Goal: Transaction & Acquisition: Purchase product/service

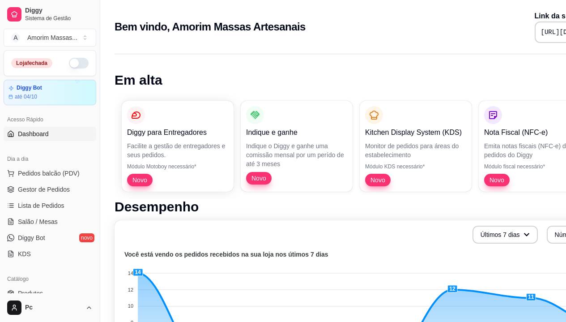
click at [69, 66] on button "button" at bounding box center [79, 63] width 20 height 11
click at [45, 170] on span "Pedidos balcão (PDV)" at bounding box center [49, 173] width 62 height 9
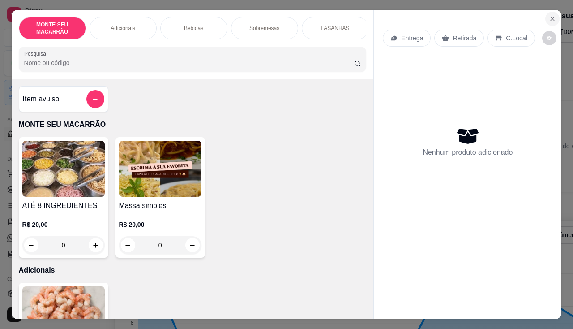
click at [552, 15] on icon "Close" at bounding box center [552, 18] width 7 height 7
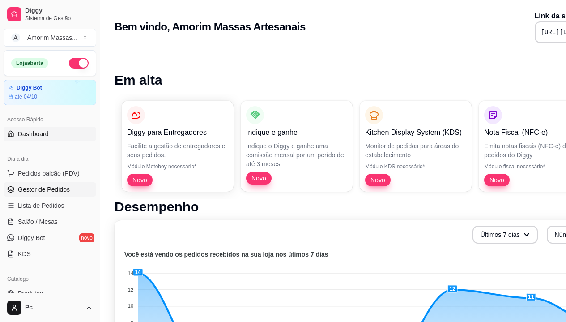
click at [33, 192] on span "Gestor de Pedidos" at bounding box center [44, 189] width 52 height 9
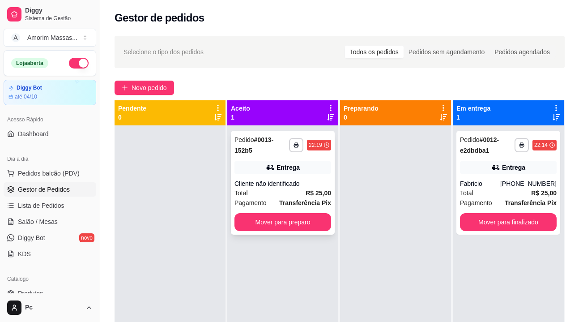
click at [279, 160] on div "**********" at bounding box center [283, 183] width 104 height 104
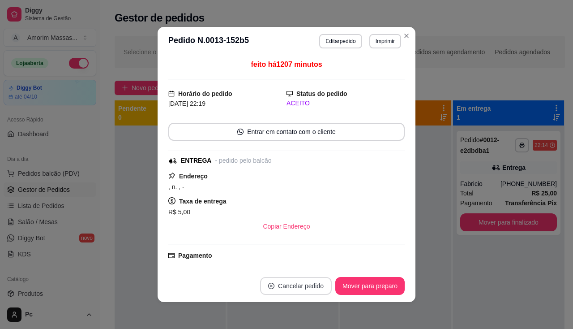
click at [295, 289] on button "Cancelar pedido" at bounding box center [296, 286] width 72 height 18
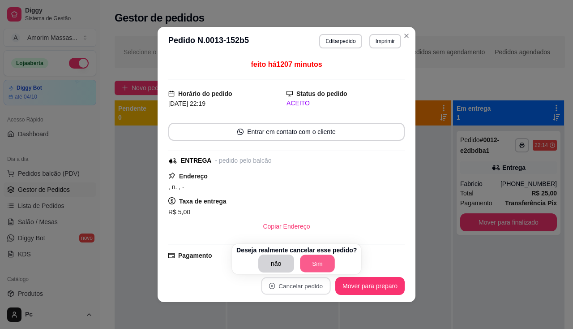
click at [307, 259] on button "Sim" at bounding box center [317, 263] width 35 height 17
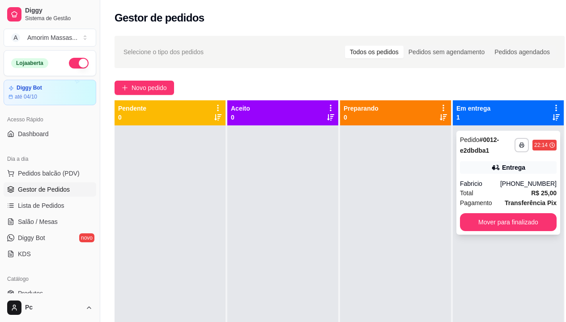
click at [514, 177] on div "**********" at bounding box center [509, 183] width 104 height 104
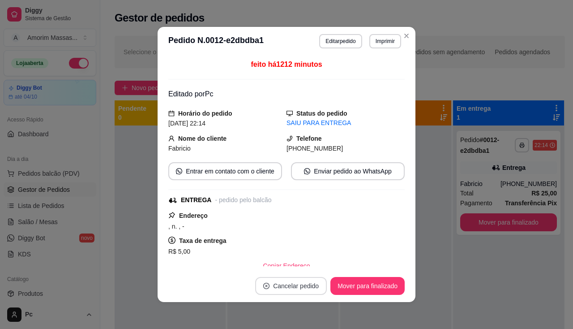
click at [311, 288] on button "Cancelar pedido" at bounding box center [291, 286] width 72 height 18
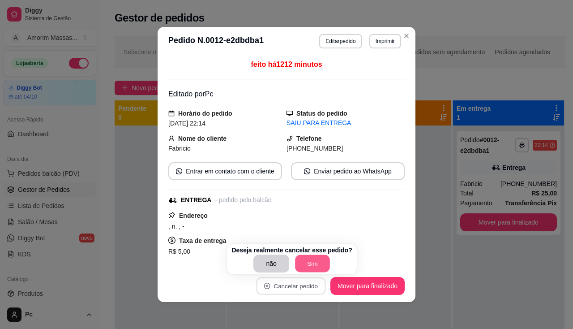
click at [304, 265] on button "Sim" at bounding box center [312, 263] width 35 height 17
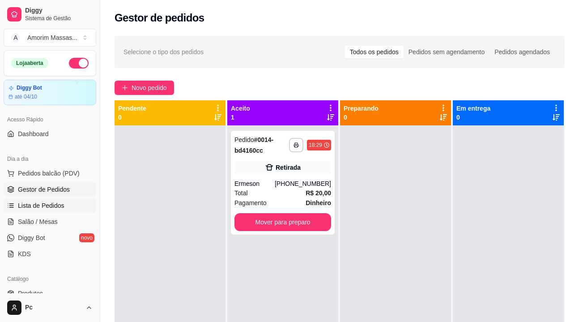
click at [59, 199] on link "Lista de Pedidos" at bounding box center [50, 205] width 93 height 14
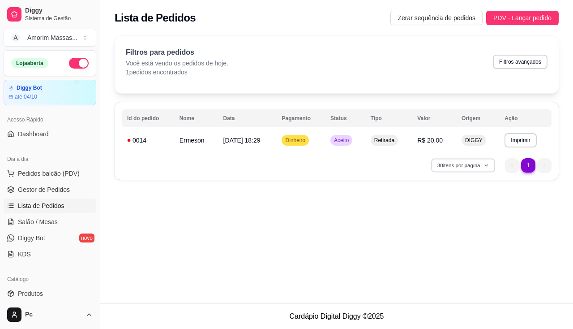
click at [443, 164] on button "30 itens por página" at bounding box center [463, 165] width 64 height 14
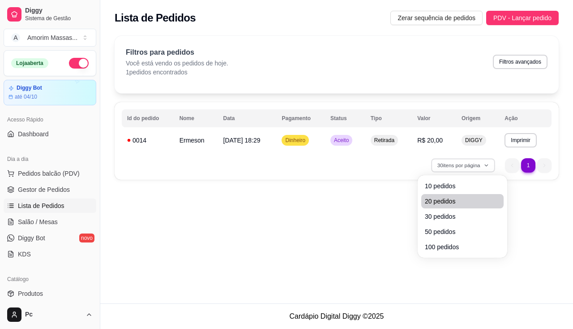
click at [440, 199] on span "20 pedidos" at bounding box center [462, 200] width 75 height 9
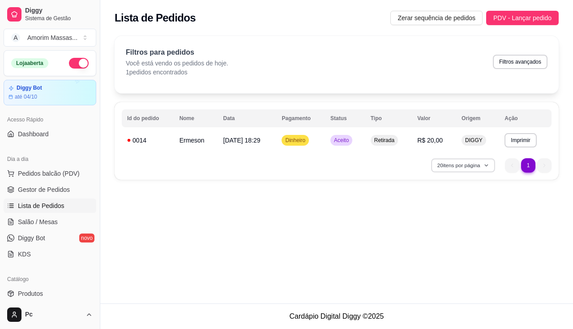
click at [449, 162] on button "20 itens por página" at bounding box center [463, 165] width 64 height 14
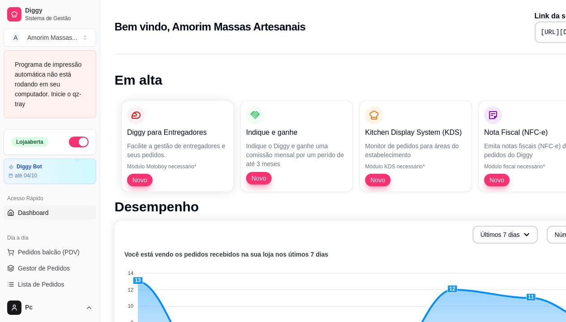
click at [98, 46] on button "Toggle Sidebar" at bounding box center [99, 161] width 7 height 322
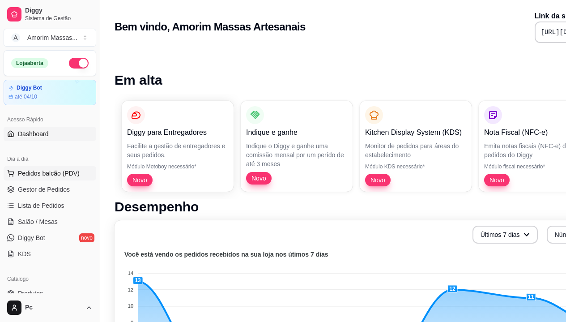
click at [47, 175] on span "Pedidos balcão (PDV)" at bounding box center [49, 173] width 62 height 9
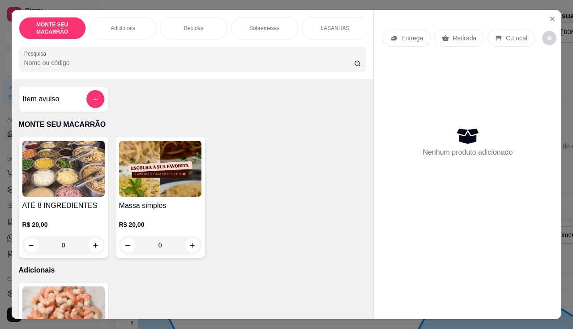
click at [491, 105] on div "Nenhum produto adicionado" at bounding box center [468, 141] width 170 height 175
click at [66, 183] on img at bounding box center [63, 169] width 82 height 56
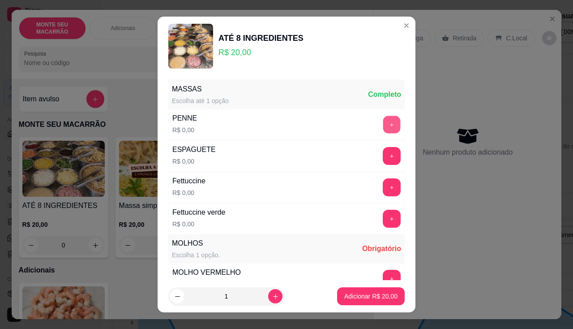
click at [383, 119] on button "+" at bounding box center [391, 123] width 17 height 17
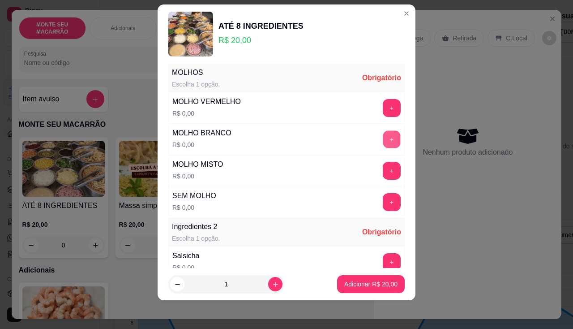
click at [383, 133] on button "+" at bounding box center [391, 138] width 17 height 17
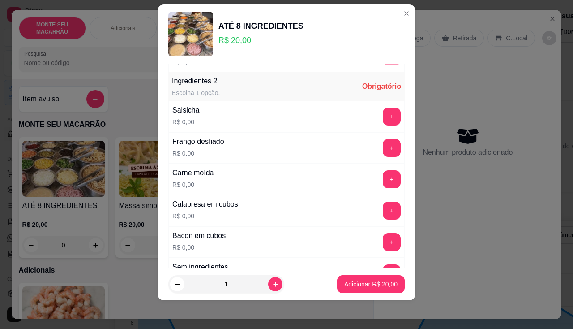
scroll to position [312, 0]
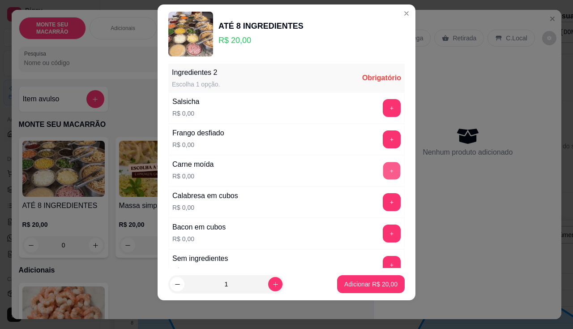
click at [383, 170] on button "+" at bounding box center [391, 170] width 17 height 17
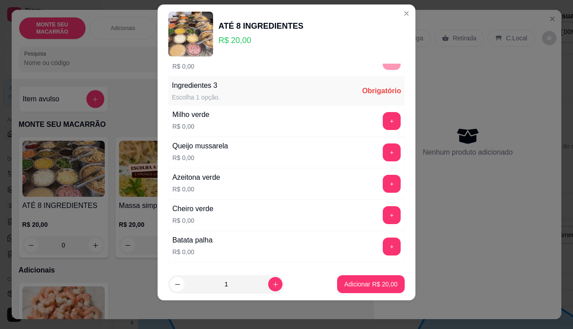
scroll to position [529, 0]
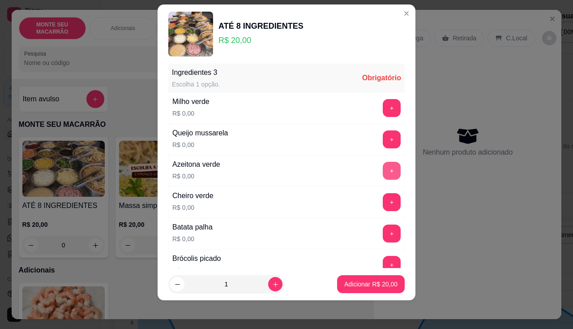
click at [383, 170] on button "+" at bounding box center [392, 171] width 18 height 18
click at [383, 170] on button "+" at bounding box center [391, 170] width 17 height 17
click at [383, 201] on button "+" at bounding box center [391, 201] width 17 height 17
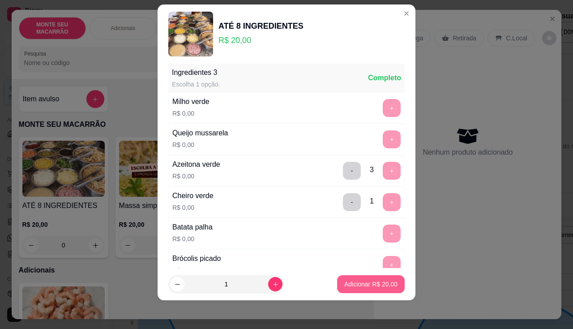
click at [365, 278] on button "Adicionar R$ 20,00" at bounding box center [371, 284] width 68 height 18
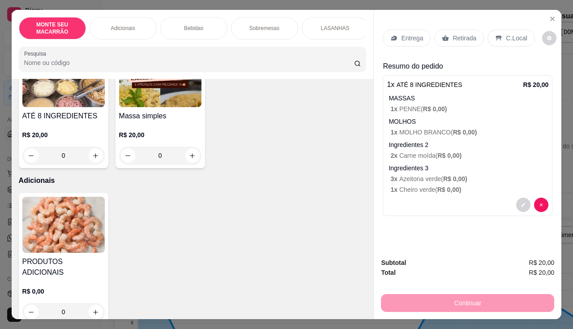
scroll to position [313, 0]
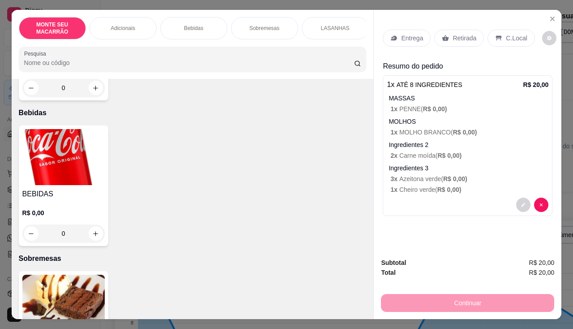
click at [85, 162] on img at bounding box center [63, 157] width 82 height 56
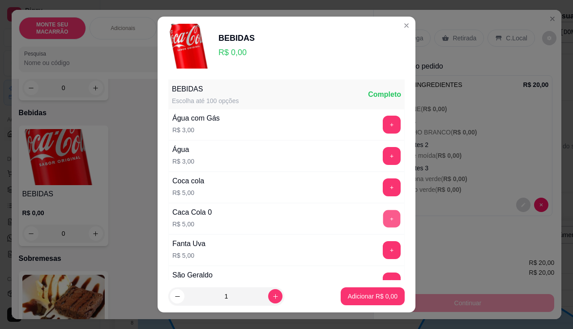
click at [383, 213] on button "+" at bounding box center [391, 217] width 17 height 17
click at [372, 290] on button "Adicionar R$ 5,00" at bounding box center [373, 296] width 64 height 18
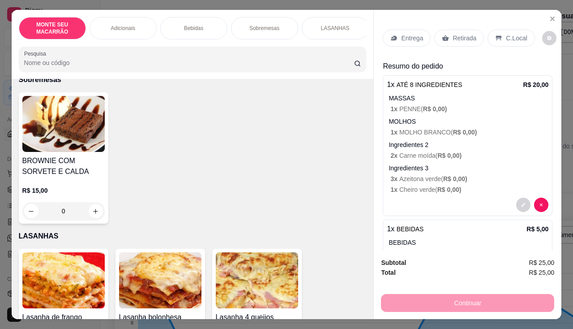
scroll to position [492, 0]
click at [70, 135] on img at bounding box center [63, 123] width 82 height 56
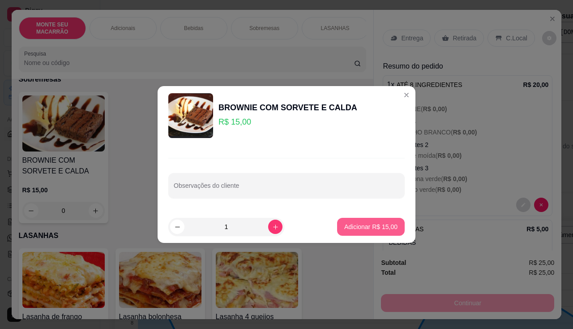
click at [373, 225] on p "Adicionar R$ 15,00" at bounding box center [370, 226] width 53 height 9
type input "1"
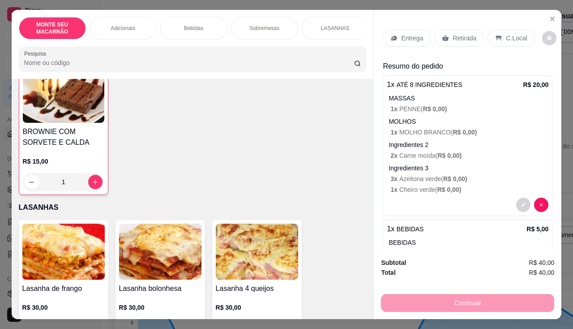
scroll to position [546, 0]
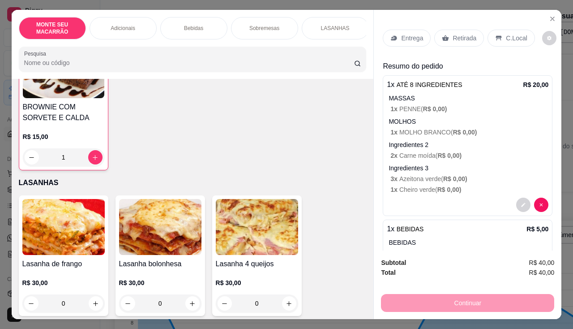
click at [132, 225] on img at bounding box center [160, 227] width 82 height 56
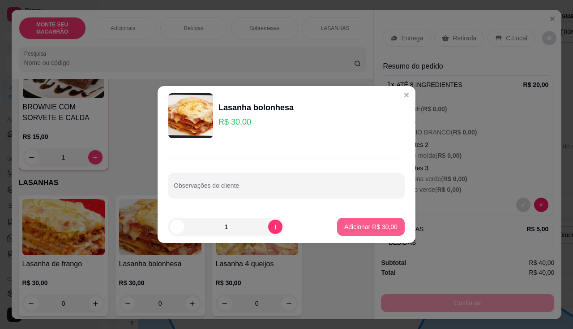
click at [384, 223] on p "Adicionar R$ 30,00" at bounding box center [370, 226] width 53 height 9
type input "1"
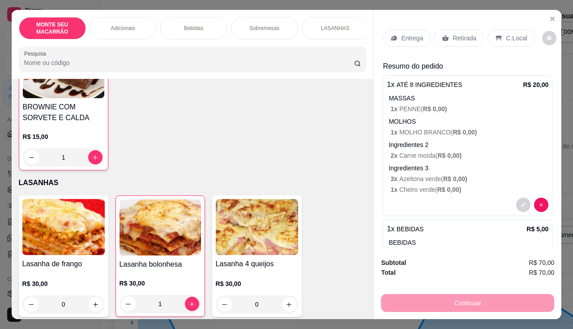
scroll to position [547, 0]
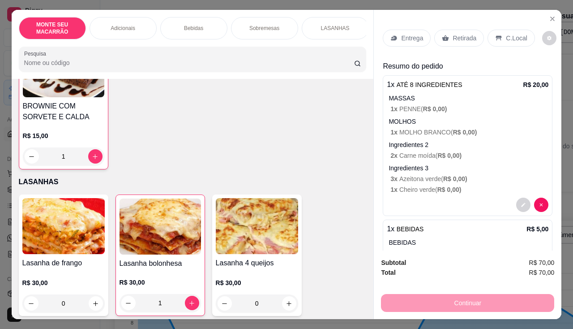
click at [409, 35] on p "Entrega" at bounding box center [412, 38] width 22 height 9
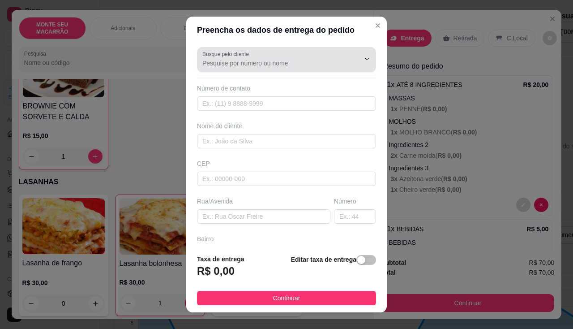
click at [232, 70] on div "Busque pelo cliente" at bounding box center [286, 59] width 179 height 25
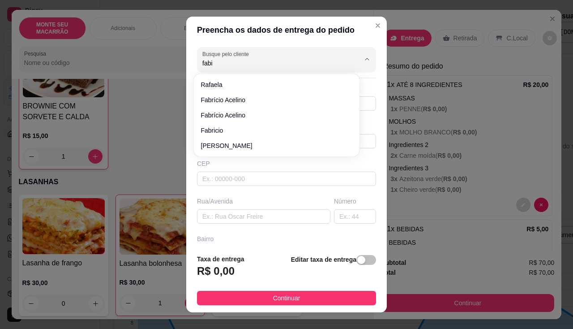
type input "fabio"
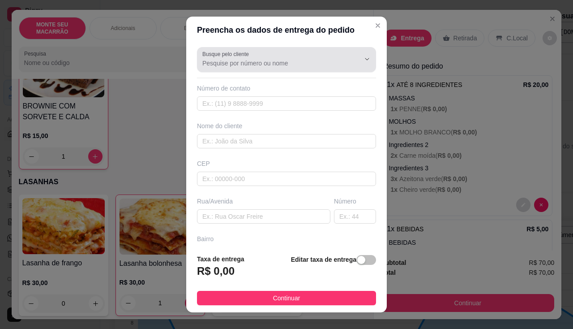
click at [234, 68] on div at bounding box center [286, 60] width 168 height 18
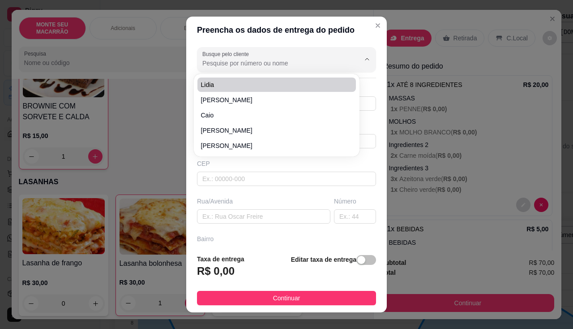
click at [226, 65] on input "Busque pelo cliente" at bounding box center [273, 63] width 143 height 9
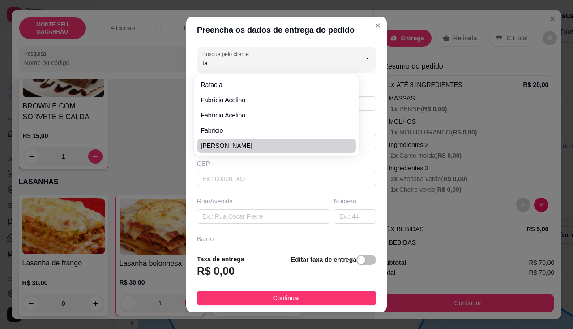
click at [215, 141] on span "[PERSON_NAME]" at bounding box center [272, 145] width 142 height 9
type input "[PERSON_NAME]"
type input "85992340752"
type input "[PERSON_NAME]"
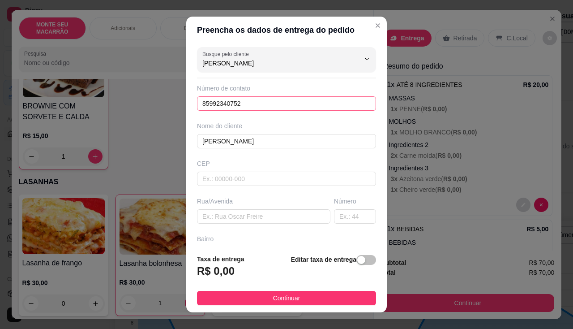
type input "[PERSON_NAME]"
click at [230, 106] on input "85992340752" at bounding box center [286, 103] width 179 height 14
drag, startPoint x: 261, startPoint y: 107, endPoint x: 106, endPoint y: 104, distance: 154.9
click at [106, 104] on div "Preencha os dados de entrega do pedido Busque pelo cliente Fabio Número de cont…" at bounding box center [286, 164] width 573 height 329
type input "[PHONE_NUMBER]"
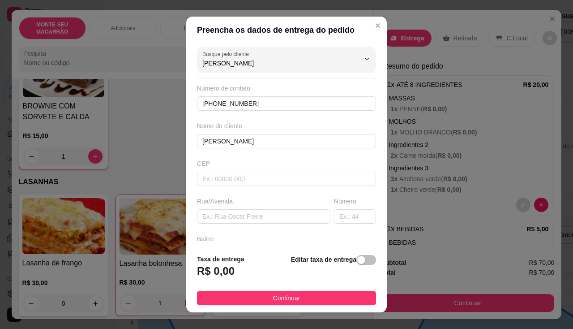
click at [235, 164] on div "CEP" at bounding box center [286, 163] width 179 height 9
drag, startPoint x: 224, startPoint y: 174, endPoint x: 224, endPoint y: 179, distance: 5.8
click at [224, 175] on input "text" at bounding box center [286, 178] width 179 height 14
type input "62764000"
type input "Mulungu"
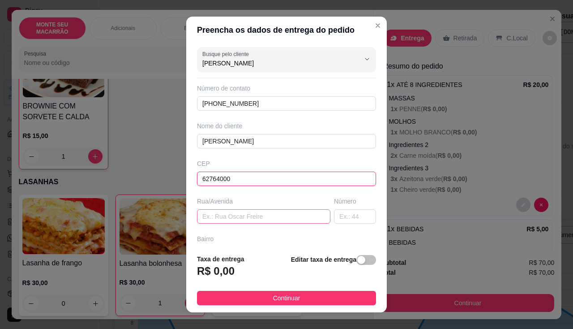
type input "62764000"
click at [259, 218] on input "text" at bounding box center [263, 216] width 133 height 14
click at [263, 218] on input "text" at bounding box center [263, 216] width 133 height 14
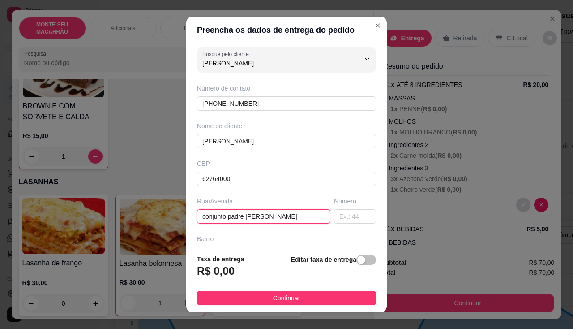
scroll to position [98, 0]
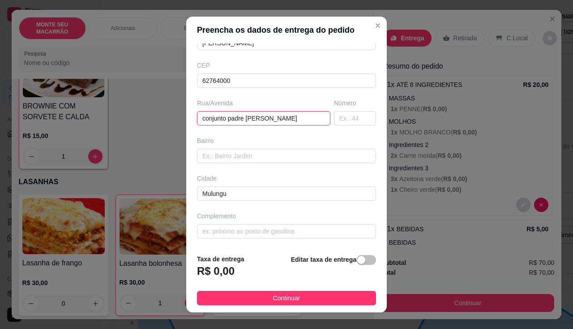
type input "conjunto padre [PERSON_NAME]"
drag, startPoint x: 247, startPoint y: 165, endPoint x: 249, endPoint y: 157, distance: 8.4
click at [247, 164] on div "Busque pelo cliente Fabio Número de contato (85) 99234-0152 Nome do cliente Fab…" at bounding box center [286, 145] width 201 height 204
click at [249, 154] on input "text" at bounding box center [286, 156] width 179 height 14
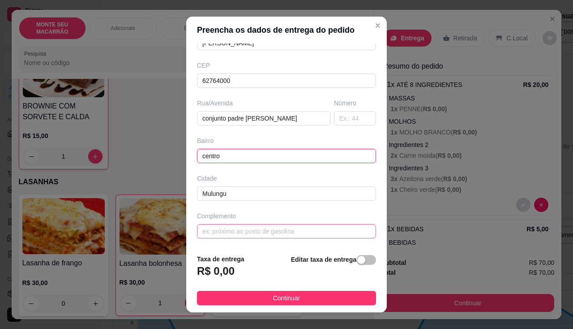
type input "centro"
click at [235, 224] on input "text" at bounding box center [286, 231] width 179 height 14
type input "centro"
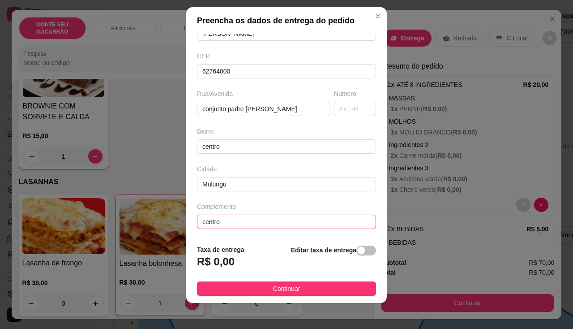
scroll to position [12, 0]
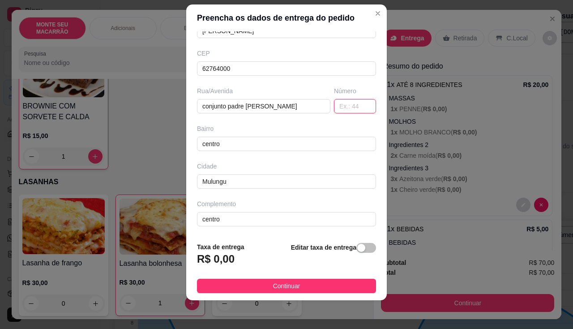
click at [334, 107] on input "text" at bounding box center [355, 106] width 42 height 14
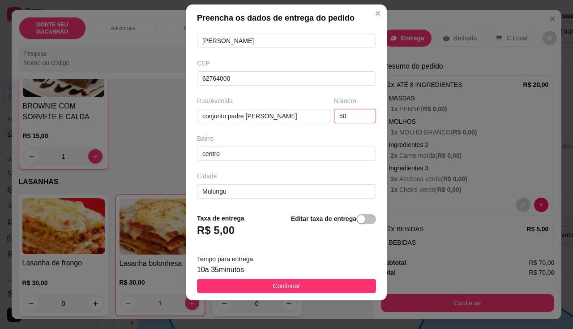
scroll to position [98, 0]
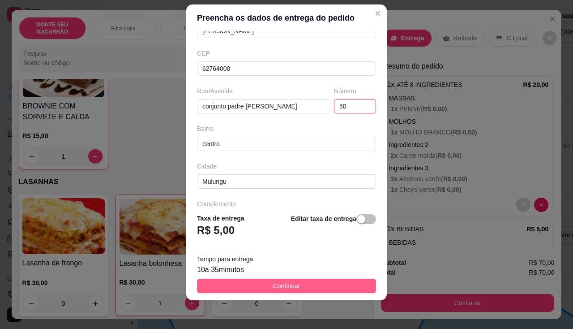
type input "50"
click at [273, 285] on span "Continuar" at bounding box center [286, 286] width 27 height 10
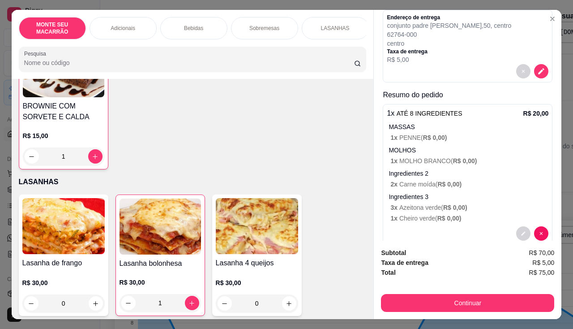
scroll to position [90, 0]
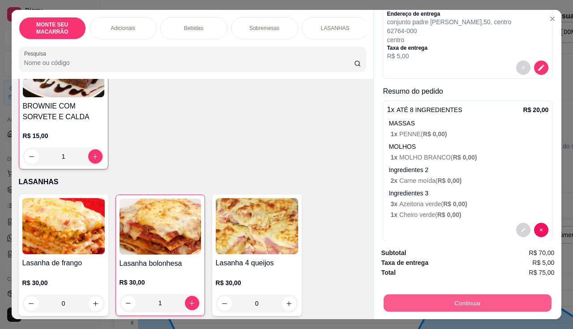
click at [484, 296] on button "Continuar" at bounding box center [468, 302] width 168 height 17
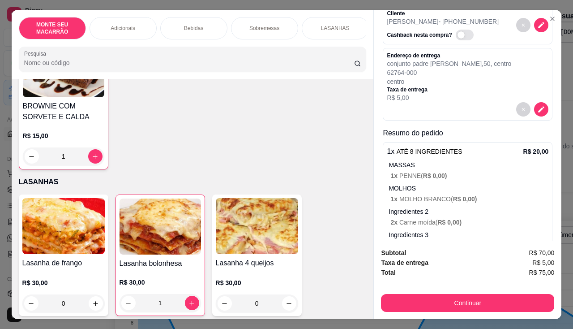
scroll to position [0, 0]
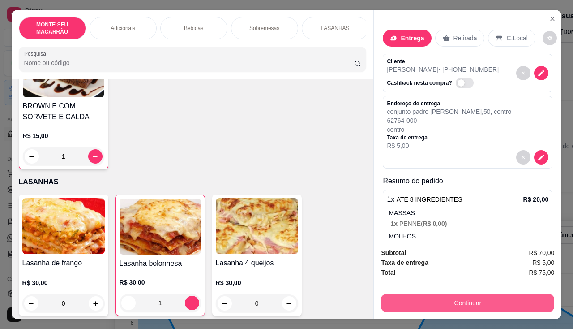
click at [450, 303] on button "Continuar" at bounding box center [467, 303] width 173 height 18
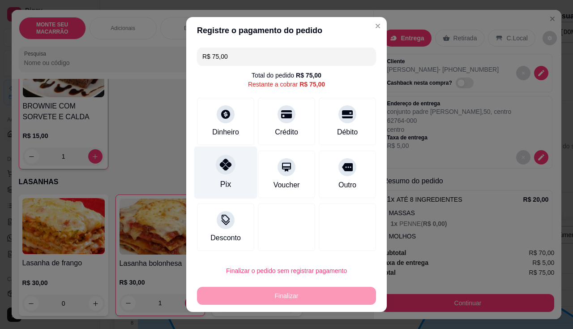
click at [223, 167] on icon at bounding box center [226, 164] width 12 height 12
type input "R$ 0,00"
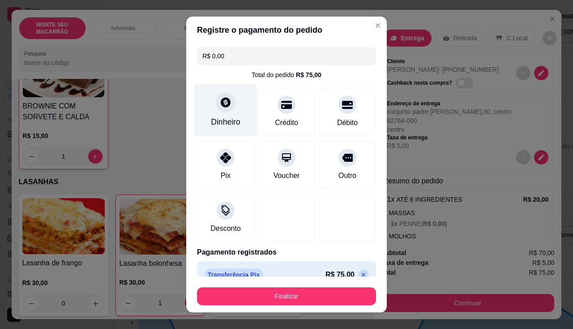
click at [220, 101] on icon at bounding box center [226, 102] width 12 height 12
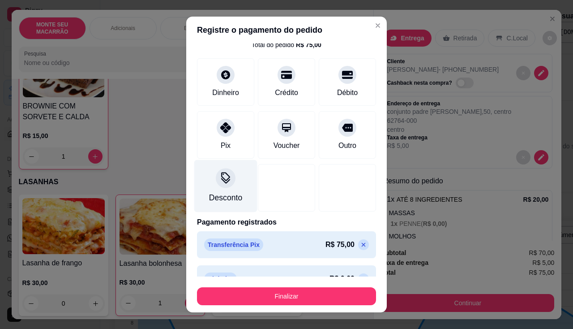
scroll to position [45, 0]
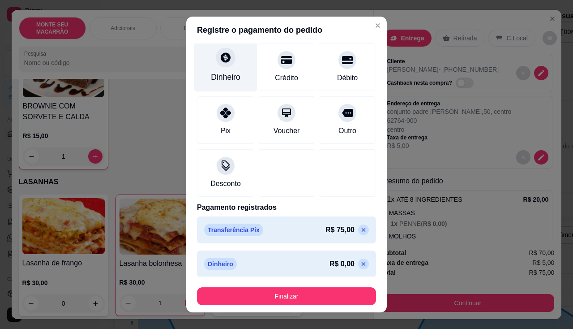
click at [222, 62] on icon at bounding box center [226, 57] width 10 height 10
click at [215, 69] on div "Dinheiro" at bounding box center [225, 65] width 63 height 52
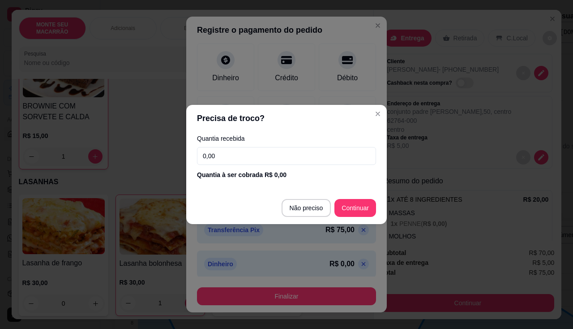
click at [246, 153] on input "0,00" at bounding box center [286, 156] width 179 height 18
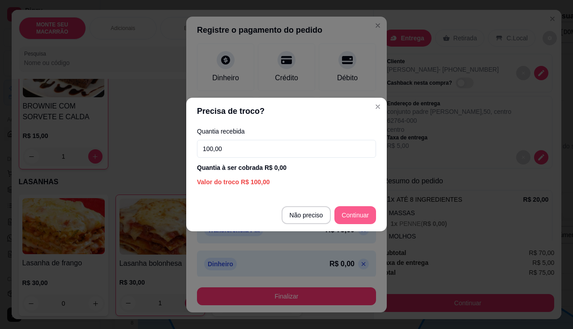
type input "100,00"
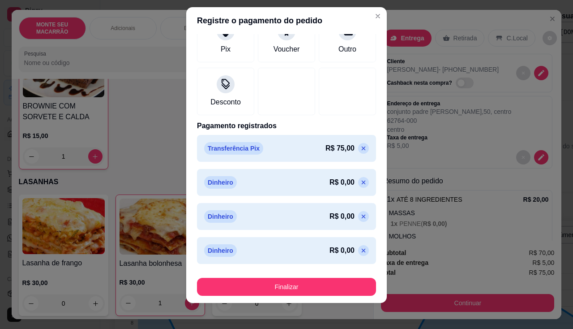
scroll to position [12, 0]
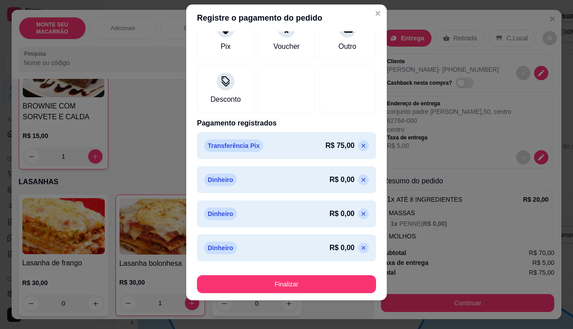
click at [341, 175] on div "R$ 0,00" at bounding box center [348, 179] width 39 height 11
click at [360, 179] on icon at bounding box center [363, 179] width 7 height 7
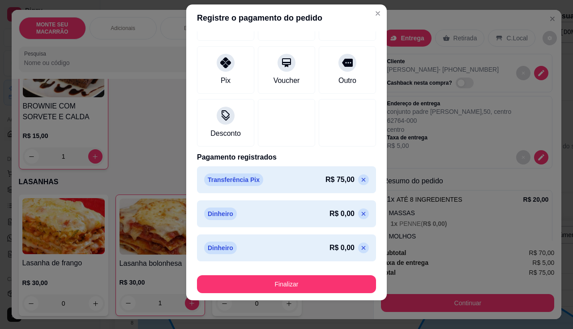
click at [360, 179] on icon at bounding box center [363, 179] width 7 height 7
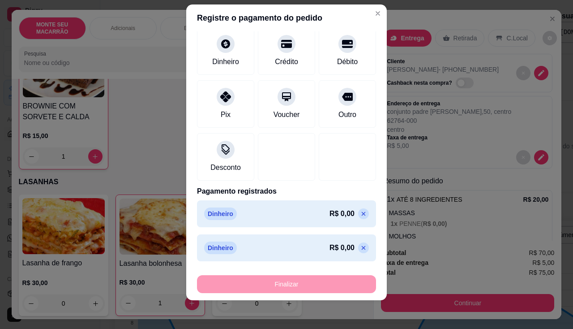
scroll to position [58, 0]
click at [358, 209] on p at bounding box center [363, 213] width 11 height 11
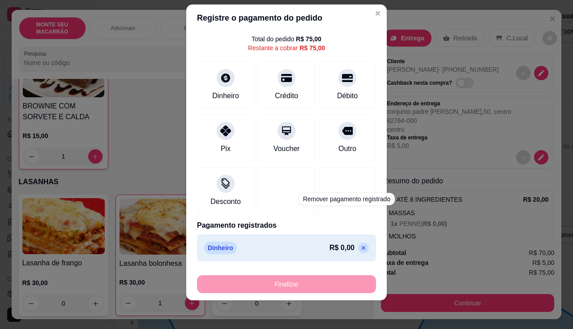
scroll to position [24, 0]
click at [360, 249] on icon at bounding box center [363, 247] width 7 height 7
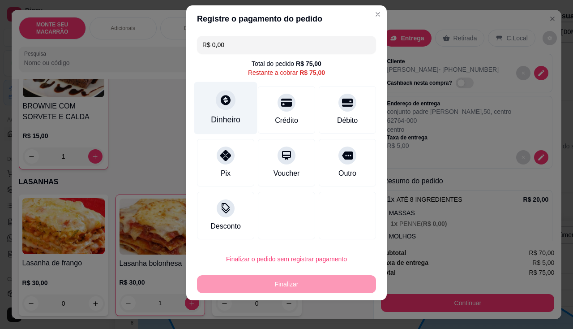
click at [224, 96] on icon at bounding box center [226, 100] width 10 height 10
click at [232, 43] on input "R$ 0,00" at bounding box center [286, 45] width 168 height 18
type input "R$ 100,00"
click at [224, 109] on div at bounding box center [226, 100] width 20 height 20
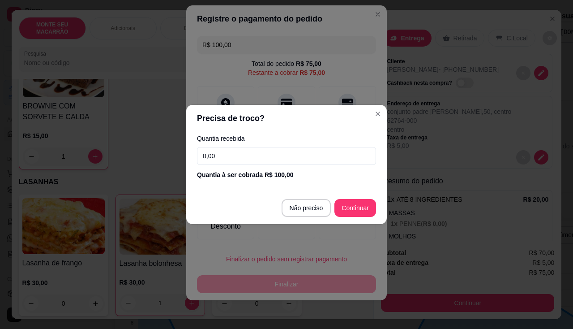
drag, startPoint x: 235, startPoint y: 157, endPoint x: 161, endPoint y: 153, distance: 74.9
click at [161, 153] on div "Precisa de troco? Quantia recebida 0,00 Quantia à ser cobrada R$ 100,00 Não pre…" at bounding box center [286, 164] width 573 height 329
type input "0,00"
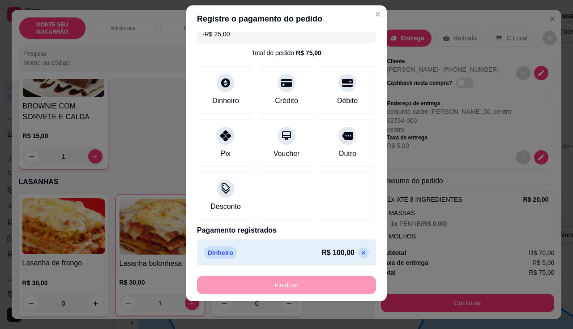
scroll to position [15, 0]
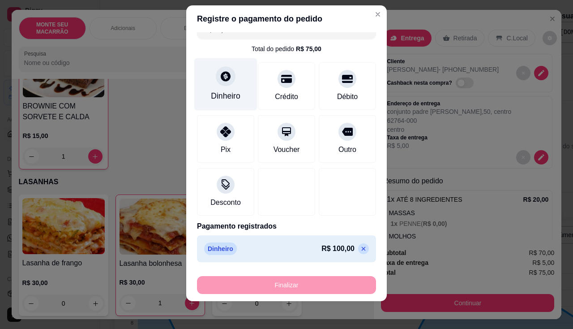
click at [226, 76] on div at bounding box center [226, 76] width 20 height 20
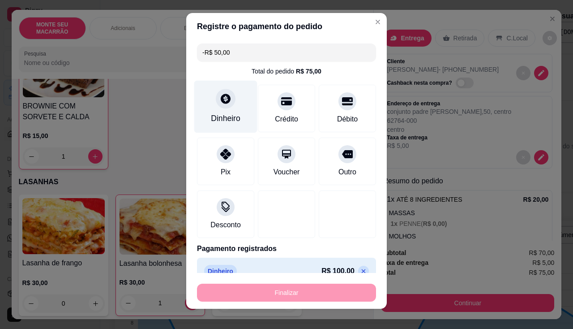
scroll to position [0, 0]
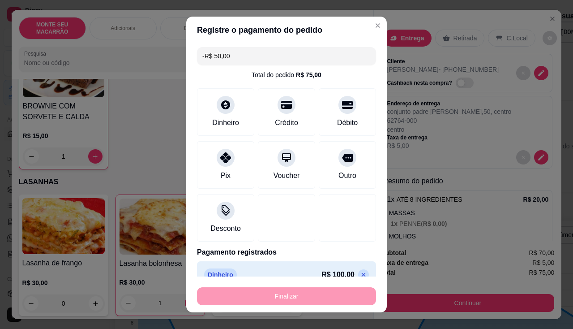
drag, startPoint x: 247, startPoint y: 54, endPoint x: 0, endPoint y: 26, distance: 248.7
click at [0, 26] on div "Registre o pagamento do pedido -R$ 50,00 Total do pedido R$ 75,00 Dinheiro Créd…" at bounding box center [286, 164] width 573 height 329
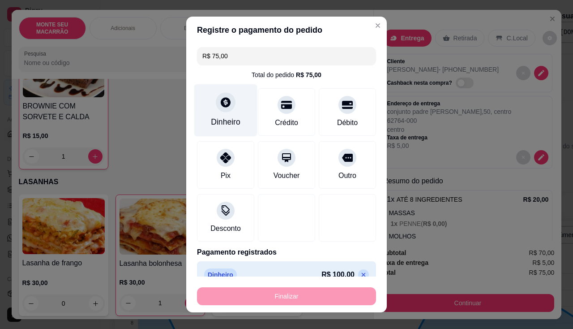
type input "R$ 75,00"
click at [229, 106] on div at bounding box center [226, 102] width 20 height 20
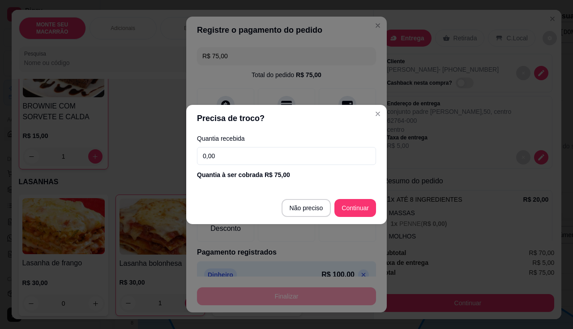
drag, startPoint x: 226, startPoint y: 156, endPoint x: 162, endPoint y: 154, distance: 64.5
click at [162, 154] on div "Precisa de troco? Quantia recebida 0,00 Quantia à ser cobrada R$ 75,00 Não prec…" at bounding box center [286, 164] width 573 height 329
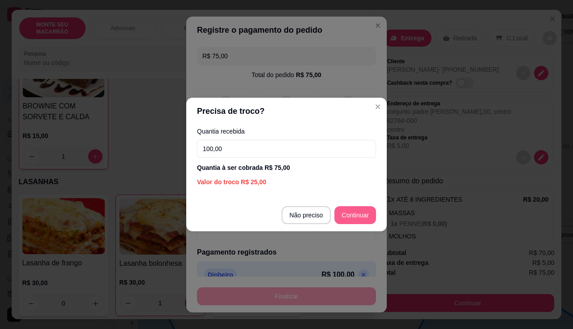
type input "100,00"
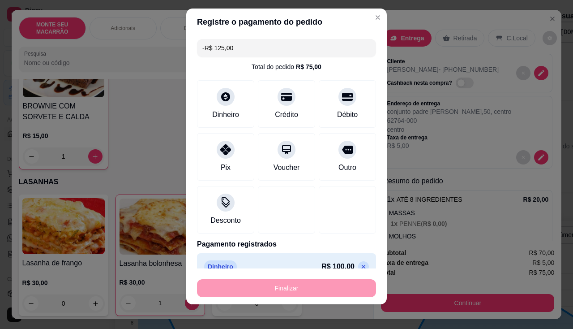
scroll to position [12, 0]
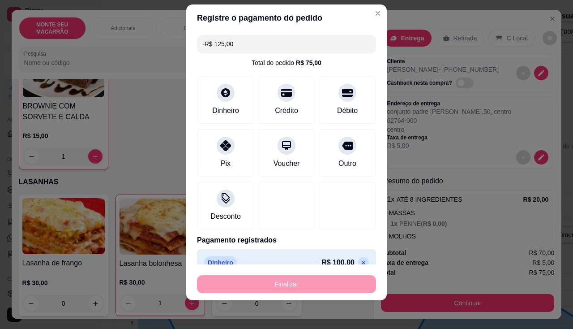
click at [328, 281] on div "Finalizar" at bounding box center [286, 284] width 179 height 18
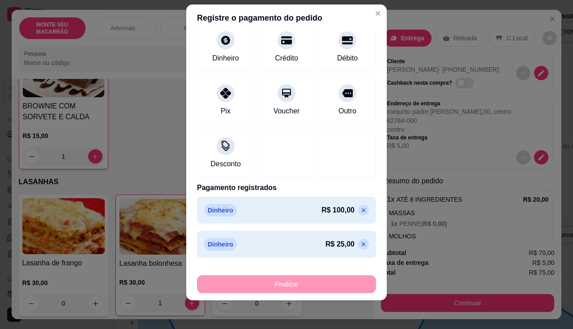
scroll to position [83, 0]
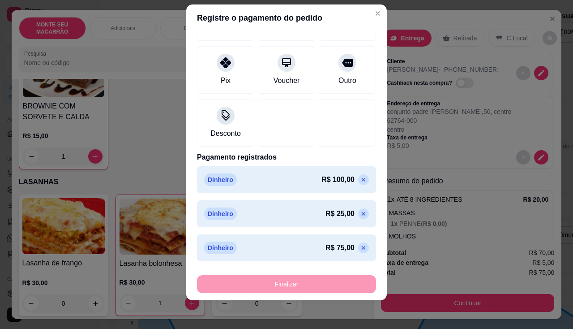
click at [353, 215] on div "Dinheiro R$ 25,00" at bounding box center [286, 213] width 179 height 27
click at [360, 215] on icon at bounding box center [363, 213] width 7 height 7
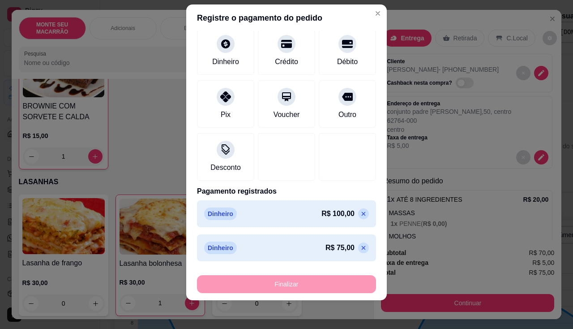
click at [360, 215] on icon at bounding box center [363, 213] width 7 height 7
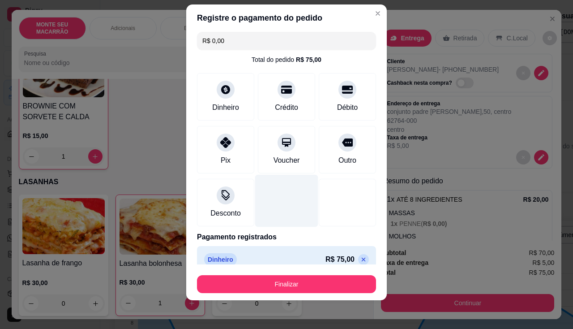
scroll to position [0, 0]
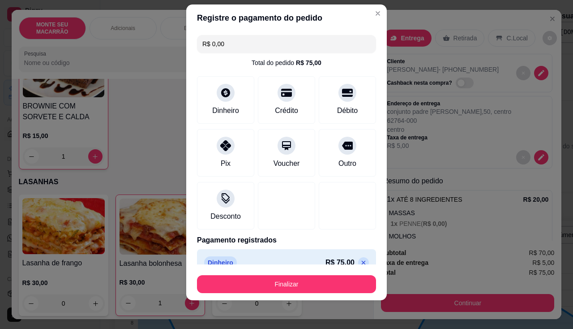
click at [360, 259] on icon at bounding box center [363, 262] width 7 height 7
type input "R$ 75,00"
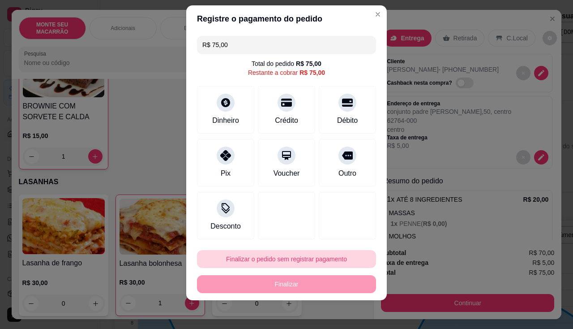
scroll to position [12, 0]
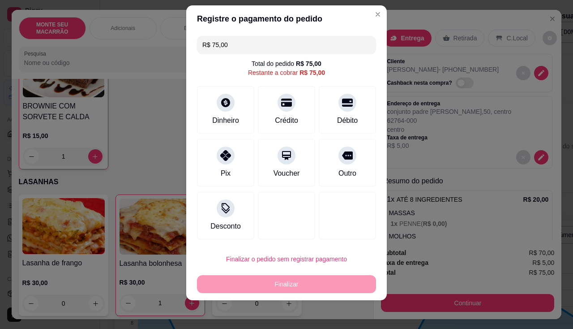
drag, startPoint x: 234, startPoint y: 46, endPoint x: 0, endPoint y: 21, distance: 235.4
click at [0, 21] on div "Registre o pagamento do pedido R$ 75,00 Total do pedido R$ 75,00 Restante a cob…" at bounding box center [286, 164] width 573 height 329
click at [222, 103] on icon at bounding box center [226, 100] width 12 height 12
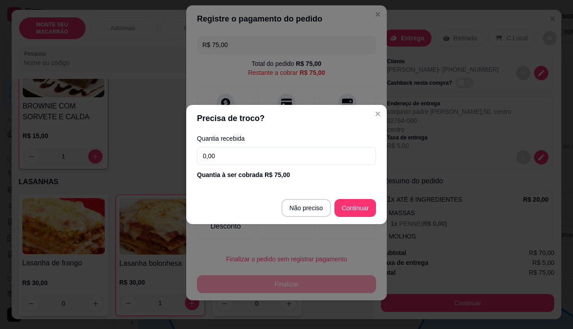
click at [224, 162] on input "0,00" at bounding box center [286, 156] width 179 height 18
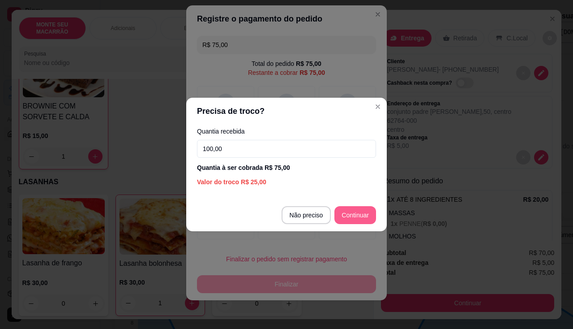
type input "100,00"
type input "R$ 0,00"
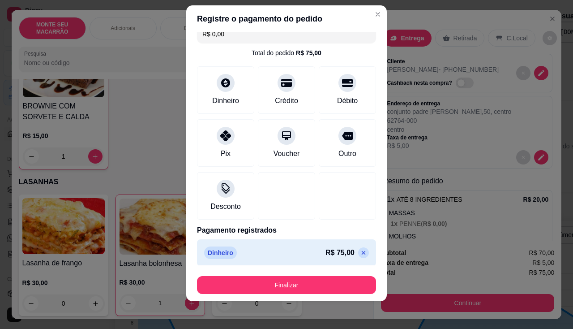
scroll to position [15, 0]
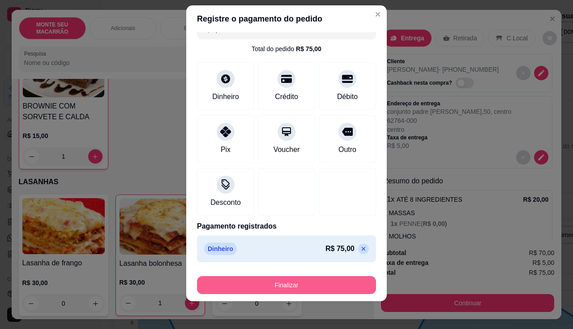
click at [311, 282] on button "Finalizar" at bounding box center [286, 285] width 179 height 18
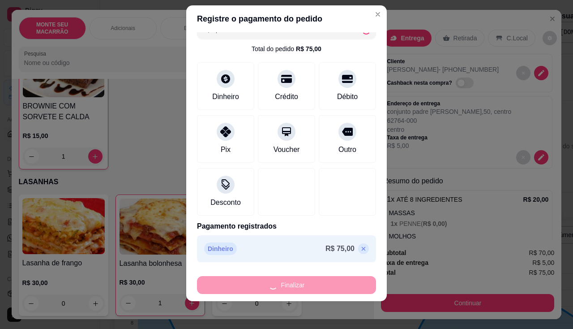
type input "0"
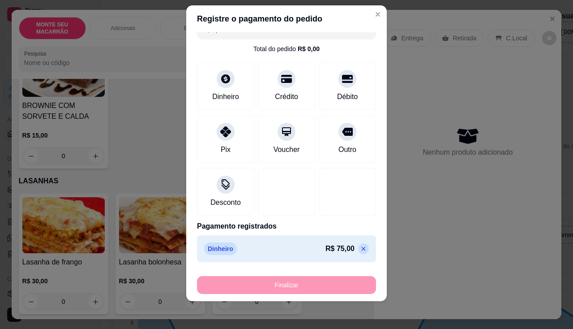
type input "-R$ 75,00"
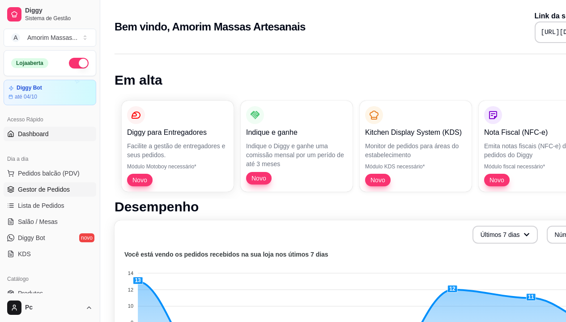
click at [40, 191] on span "Gestor de Pedidos" at bounding box center [44, 189] width 52 height 9
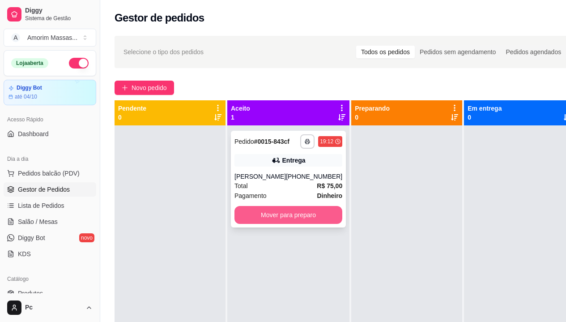
click at [278, 224] on button "Mover para preparo" at bounding box center [289, 215] width 108 height 18
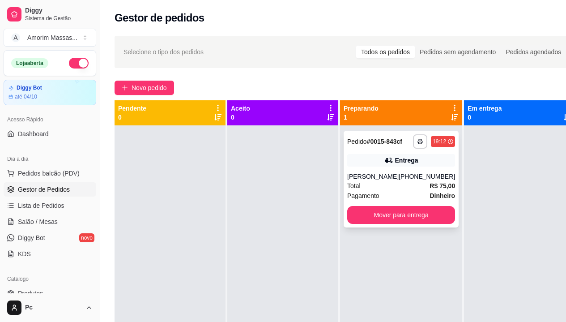
click at [390, 181] on div "[PERSON_NAME]" at bounding box center [372, 176] width 51 height 9
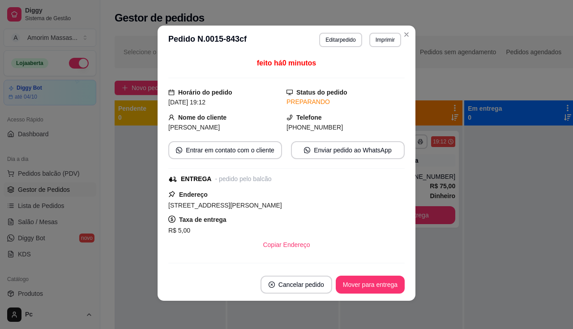
scroll to position [2, 0]
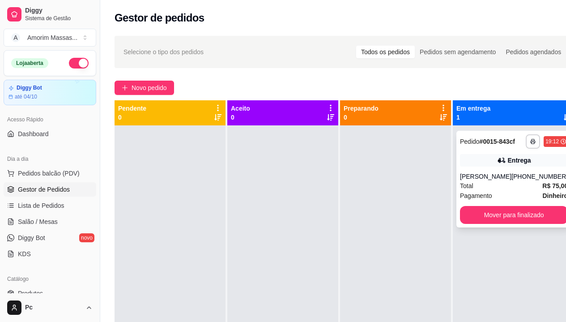
drag, startPoint x: 495, startPoint y: 195, endPoint x: 501, endPoint y: 192, distance: 7.0
click at [501, 191] on div "Total R$ 75,00" at bounding box center [514, 186] width 108 height 10
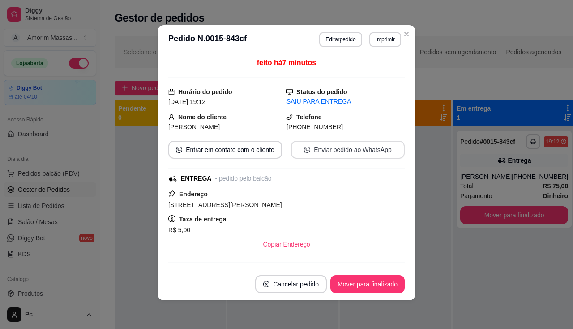
scroll to position [0, 0]
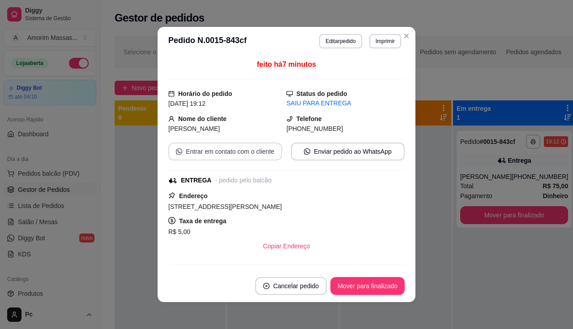
click at [206, 150] on button "Entrar em contato com o cliente" at bounding box center [225, 151] width 114 height 18
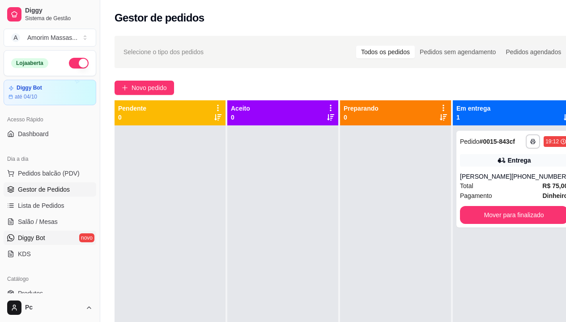
click at [29, 235] on span "Diggy Bot" at bounding box center [31, 237] width 27 height 9
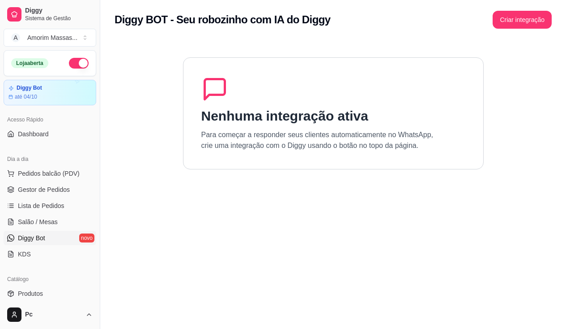
click at [139, 185] on section "Nenhuma integração ativa Para começar a responder seus clientes automaticamente…" at bounding box center [333, 203] width 437 height 329
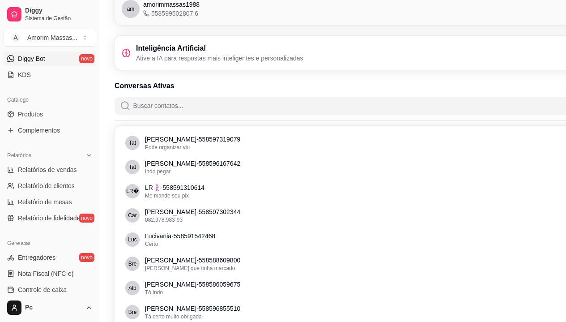
scroll to position [90, 0]
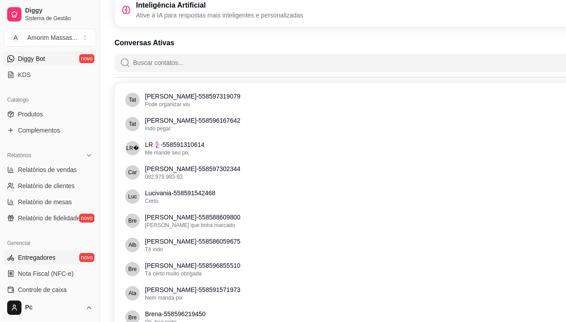
click at [38, 254] on span "Entregadores" at bounding box center [37, 257] width 38 height 9
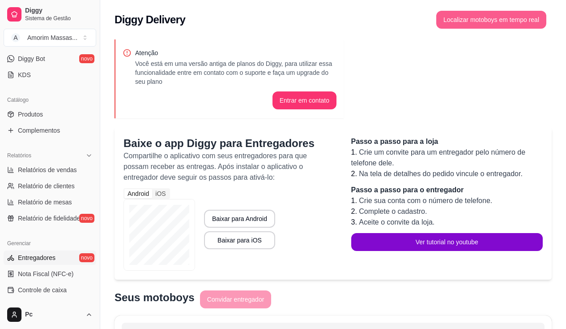
click at [495, 19] on button "Localizar motoboys em tempo real" at bounding box center [491, 20] width 110 height 18
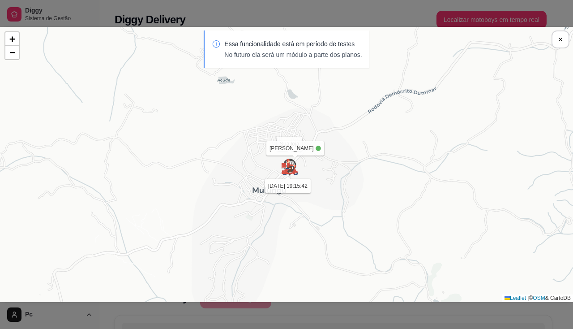
drag, startPoint x: 288, startPoint y: 164, endPoint x: 293, endPoint y: 167, distance: 5.6
click at [293, 167] on img at bounding box center [290, 167] width 18 height 18
click at [292, 169] on img at bounding box center [291, 167] width 18 height 18
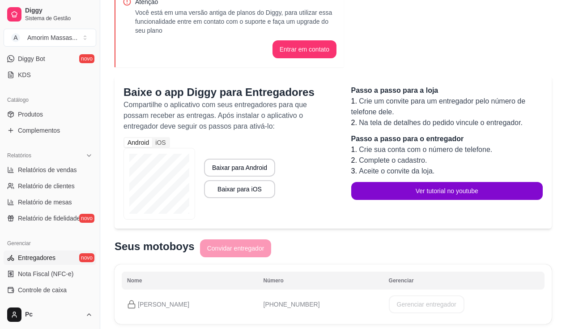
scroll to position [83, 0]
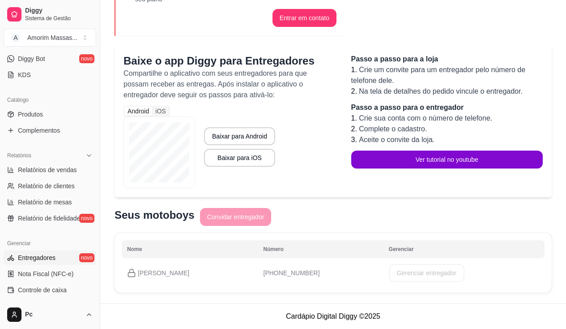
click at [319, 275] on td "(85) 9 9234-0152" at bounding box center [320, 272] width 125 height 25
click at [264, 276] on span "(85) 9 9234-0152" at bounding box center [292, 272] width 56 height 7
click at [231, 215] on div "Seus motoboys Convidar entregador" at bounding box center [333, 218] width 437 height 20
click at [384, 244] on th "Gerenciar" at bounding box center [464, 249] width 161 height 18
click at [37, 256] on span "Entregadores" at bounding box center [37, 257] width 38 height 9
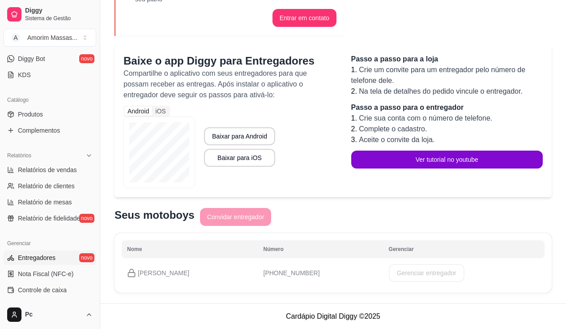
scroll to position [0, 0]
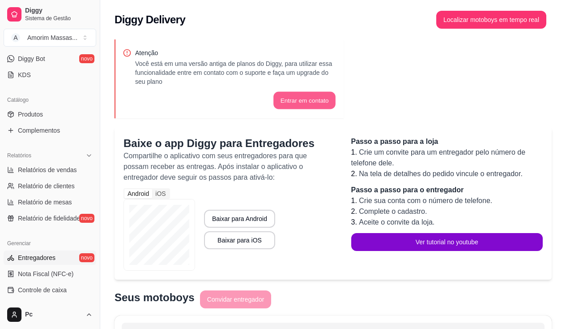
click at [309, 98] on button "Entrar em contato" at bounding box center [304, 100] width 62 height 17
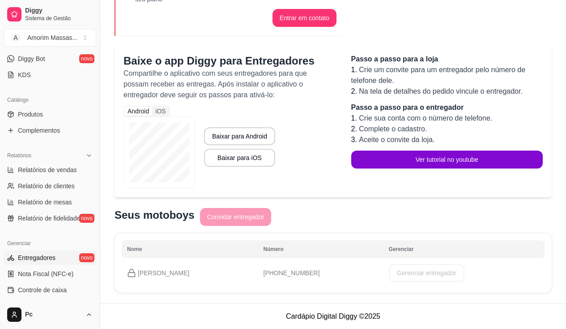
click at [220, 215] on div "Seus motoboys Convidar entregador" at bounding box center [333, 218] width 437 height 20
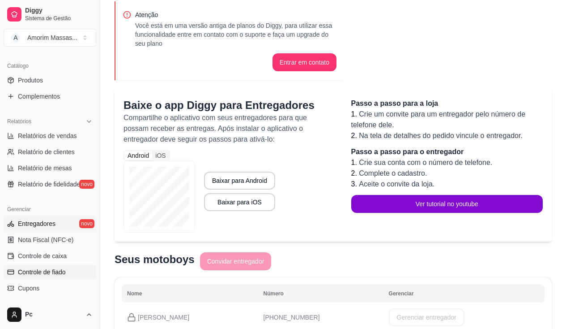
scroll to position [269, 0]
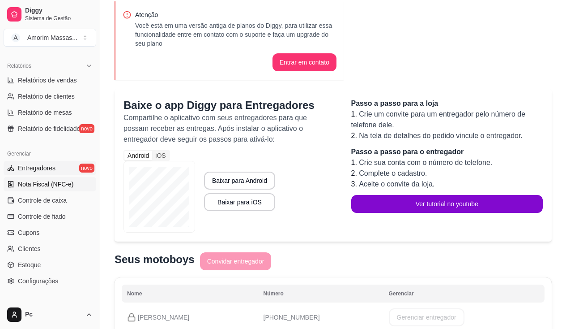
click at [43, 181] on span "Nota Fiscal (NFC-e)" at bounding box center [46, 183] width 56 height 9
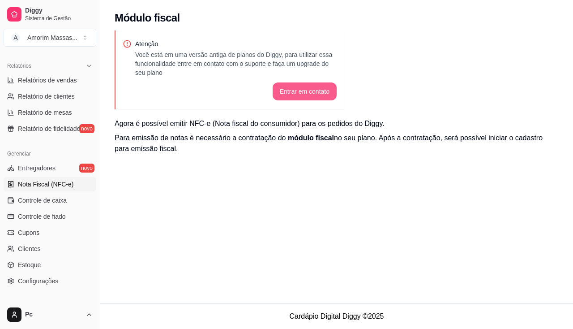
click at [312, 99] on button "Entrar em contato" at bounding box center [305, 91] width 64 height 18
click at [290, 94] on button "Entrar em contato" at bounding box center [304, 91] width 62 height 17
click at [27, 168] on span "Entregadores" at bounding box center [37, 167] width 38 height 9
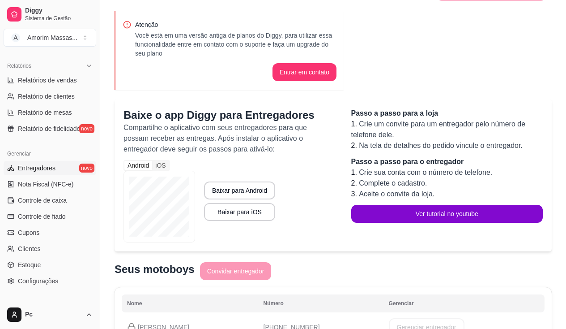
scroll to position [83, 0]
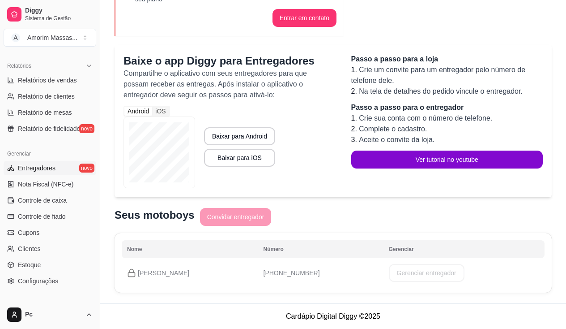
click at [220, 216] on div "Seus motoboys Convidar entregador" at bounding box center [333, 218] width 437 height 20
click at [150, 277] on p "Fabio amorim" at bounding box center [190, 272] width 126 height 9
drag, startPoint x: 205, startPoint y: 261, endPoint x: 356, endPoint y: 261, distance: 151.3
click at [212, 261] on td "Fabio amorim" at bounding box center [190, 272] width 137 height 25
drag, startPoint x: 356, startPoint y: 261, endPoint x: 381, endPoint y: 278, distance: 30.0
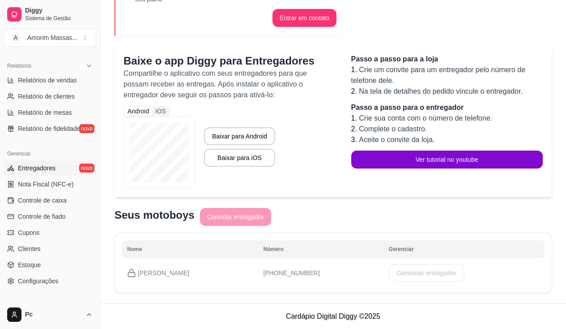
click at [358, 261] on td "(85) 9 9234-0152" at bounding box center [320, 272] width 125 height 25
click at [350, 254] on th "Número" at bounding box center [320, 249] width 125 height 18
click at [264, 271] on span "(85) 9 9234-0152" at bounding box center [292, 272] width 56 height 7
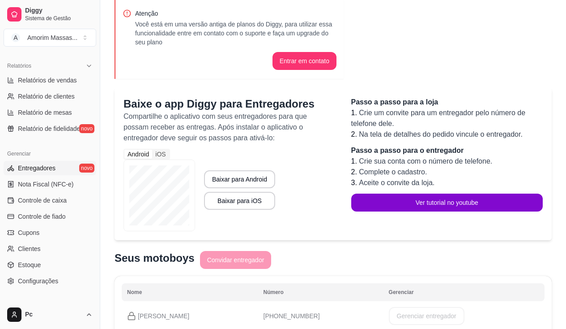
scroll to position [0, 0]
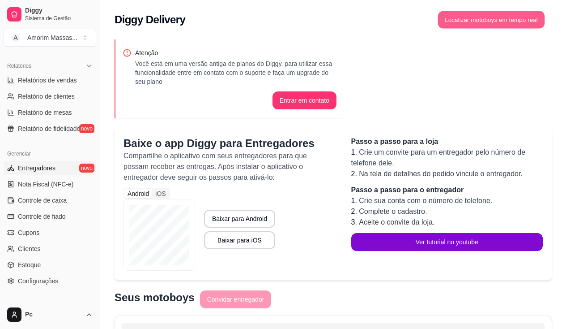
click at [471, 20] on button "Localizar motoboys em tempo real" at bounding box center [491, 19] width 107 height 17
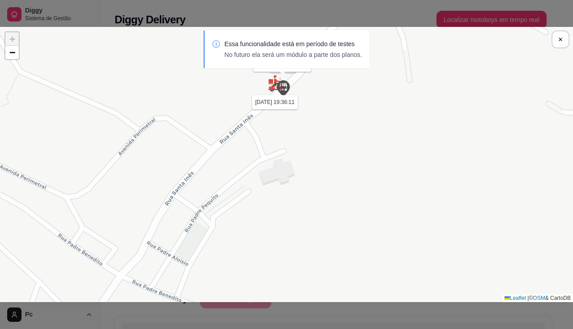
click at [274, 83] on img at bounding box center [277, 83] width 18 height 18
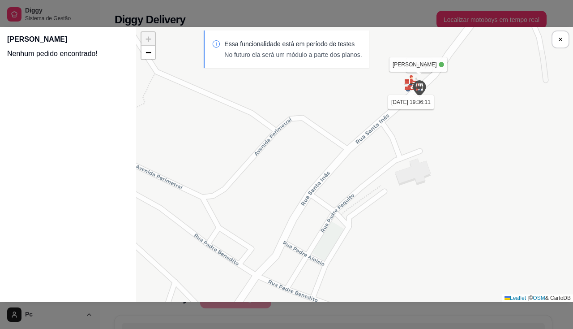
click at [413, 84] on img at bounding box center [419, 89] width 18 height 18
click at [407, 62] on div "Essa funcionalidade está em período de testes No futuro ela será um módulo a pa…" at bounding box center [286, 53] width 573 height 47
click at [409, 86] on img at bounding box center [413, 83] width 18 height 18
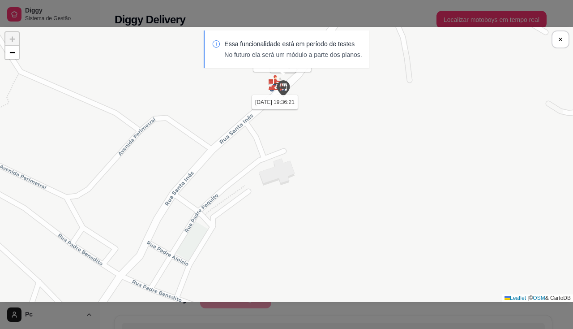
click at [282, 86] on img at bounding box center [283, 89] width 18 height 18
click at [275, 85] on img at bounding box center [283, 89] width 18 height 18
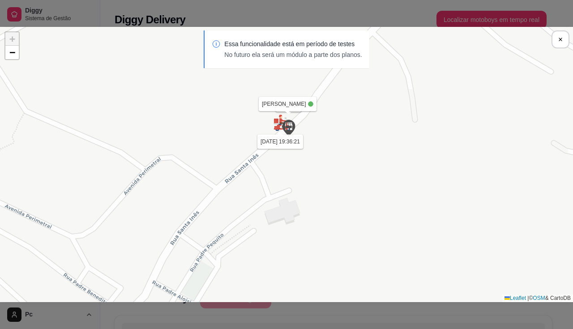
click at [277, 120] on img at bounding box center [282, 123] width 18 height 18
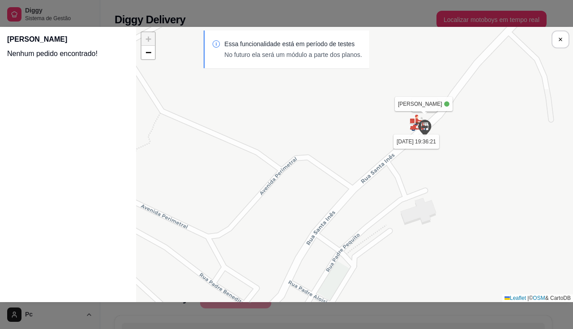
click at [415, 129] on img at bounding box center [418, 123] width 18 height 18
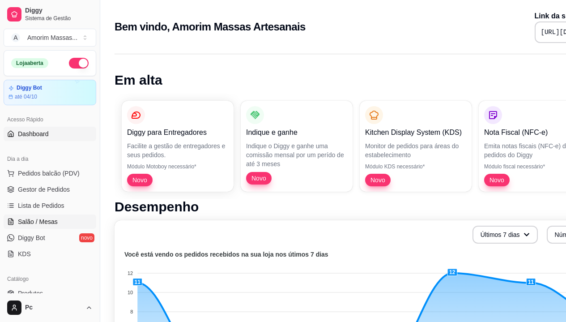
click at [39, 221] on span "Salão / Mesas" at bounding box center [38, 221] width 40 height 9
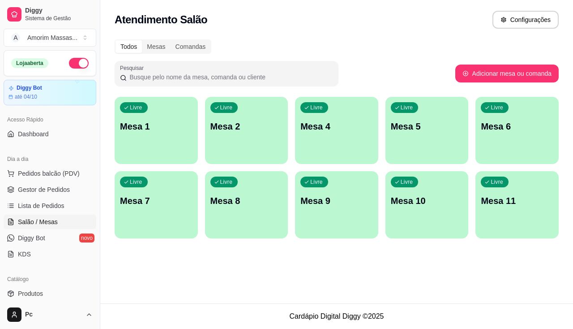
click at [462, 119] on div "Livre Mesa 6" at bounding box center [516, 125] width 83 height 56
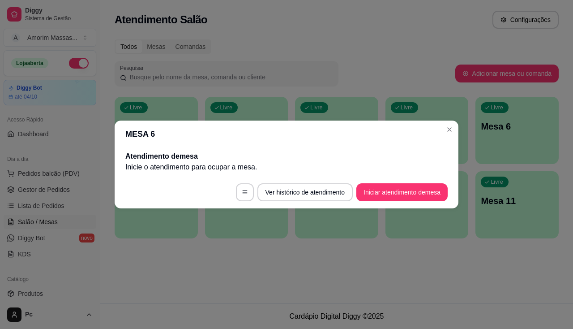
drag, startPoint x: 397, startPoint y: 179, endPoint x: 397, endPoint y: 185, distance: 5.8
click at [396, 180] on footer "Ver histórico de atendimento Iniciar atendimento de mesa" at bounding box center [287, 192] width 344 height 32
click at [396, 192] on button "Iniciar atendimento de mesa" at bounding box center [402, 192] width 89 height 17
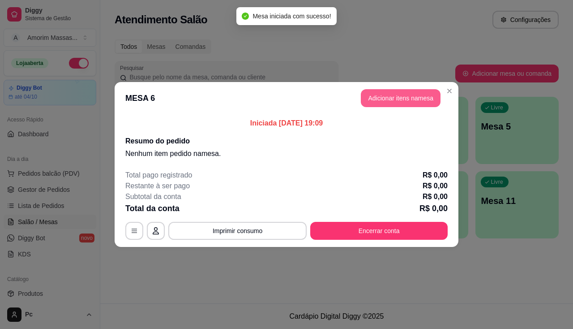
click at [381, 94] on button "Adicionar itens na mesa" at bounding box center [401, 98] width 80 height 18
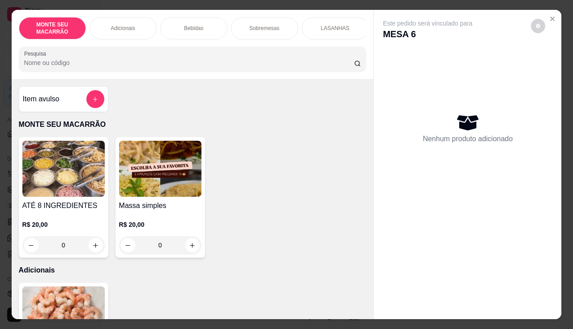
click at [160, 181] on img at bounding box center [160, 169] width 82 height 56
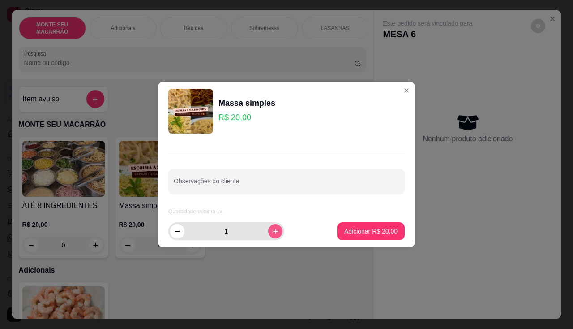
click at [272, 228] on icon "increase-product-quantity" at bounding box center [275, 231] width 7 height 7
type input "2"
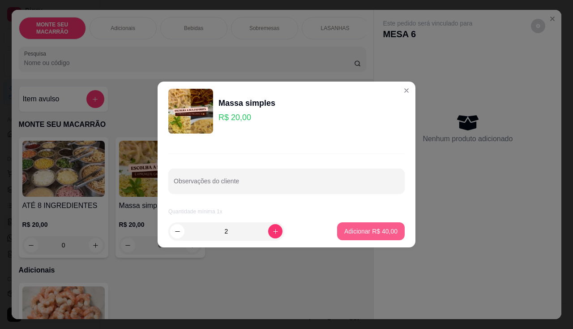
click at [361, 229] on p "Adicionar R$ 40,00" at bounding box center [370, 230] width 53 height 9
type input "2"
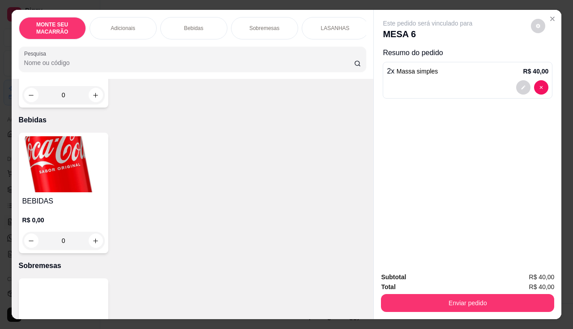
scroll to position [358, 0]
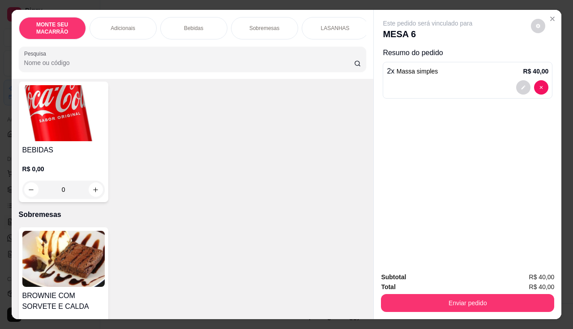
click at [40, 96] on img at bounding box center [63, 113] width 82 height 56
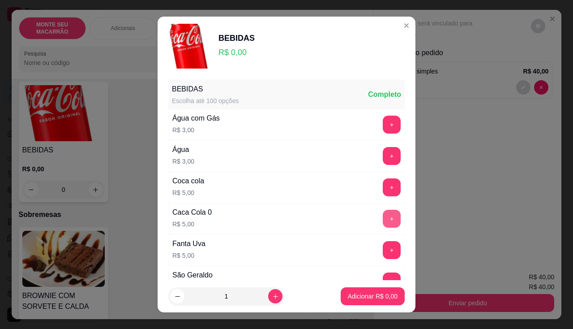
click at [383, 216] on button "+" at bounding box center [392, 218] width 18 height 18
click at [350, 293] on p "Adicionar R$ 10,00" at bounding box center [371, 296] width 52 height 9
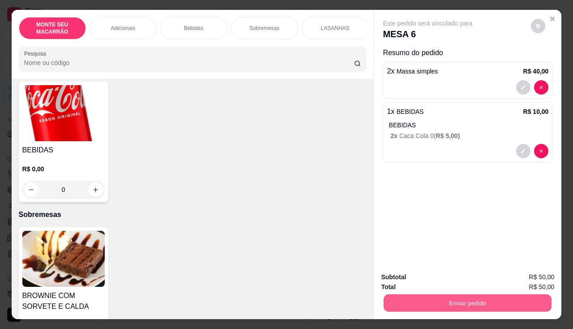
click at [445, 298] on button "Enviar pedido" at bounding box center [468, 302] width 168 height 17
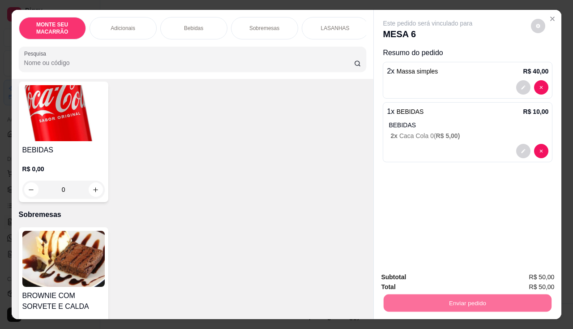
click at [462, 278] on button "Sim, quero registrar" at bounding box center [523, 277] width 67 height 17
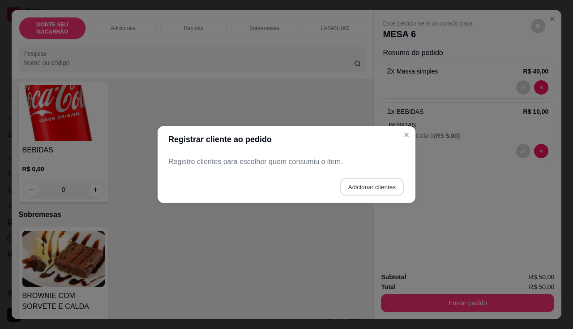
click at [346, 186] on button "Adicionar clientes" at bounding box center [371, 186] width 63 height 17
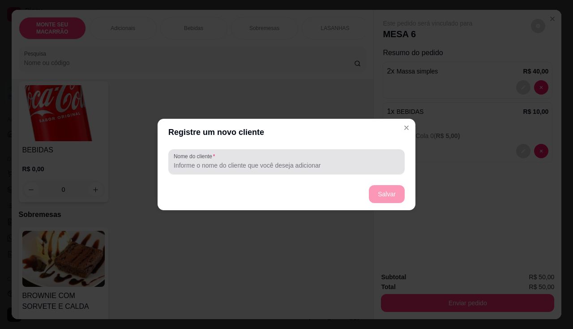
click at [206, 159] on label "Nome do cliente" at bounding box center [196, 156] width 44 height 8
click at [206, 161] on input "Nome do cliente" at bounding box center [287, 165] width 226 height 9
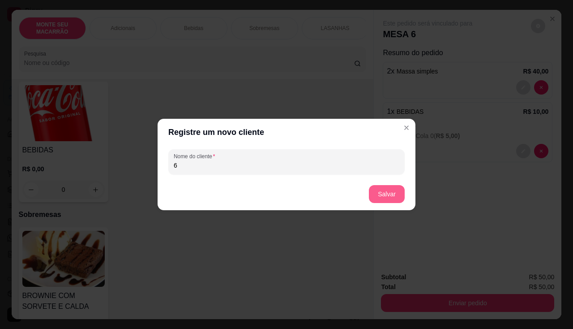
type input "6"
click at [384, 197] on button "Salvar" at bounding box center [387, 194] width 36 height 18
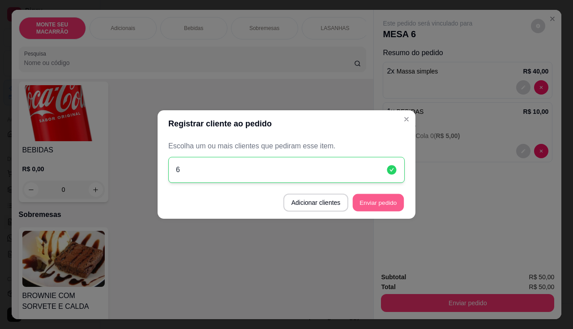
click at [372, 200] on button "Enviar pedido" at bounding box center [378, 202] width 51 height 17
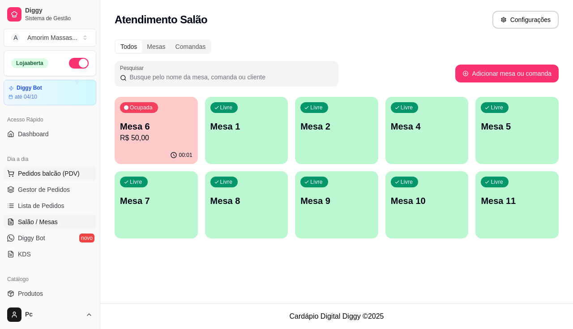
click at [40, 170] on span "Pedidos balcão (PDV)" at bounding box center [49, 173] width 62 height 9
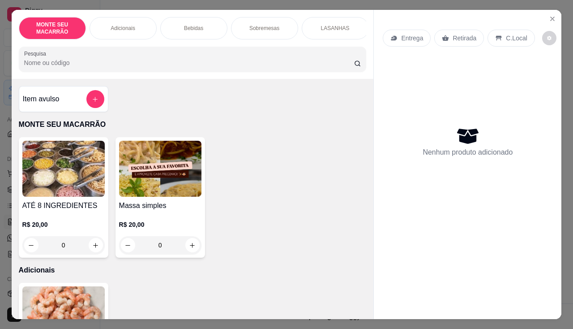
click at [143, 171] on img at bounding box center [160, 169] width 82 height 56
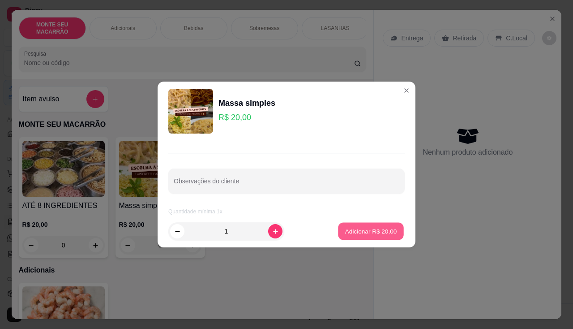
click at [366, 231] on p "Adicionar R$ 20,00" at bounding box center [371, 230] width 52 height 9
type input "1"
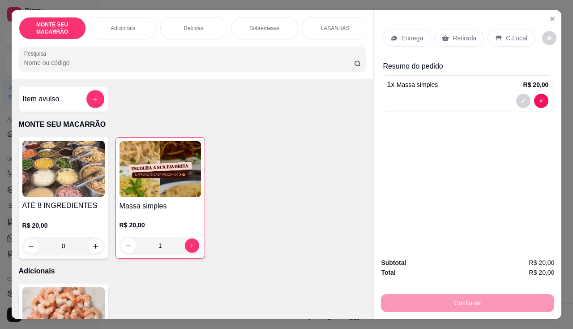
click at [411, 34] on p "Entrega" at bounding box center [412, 38] width 22 height 9
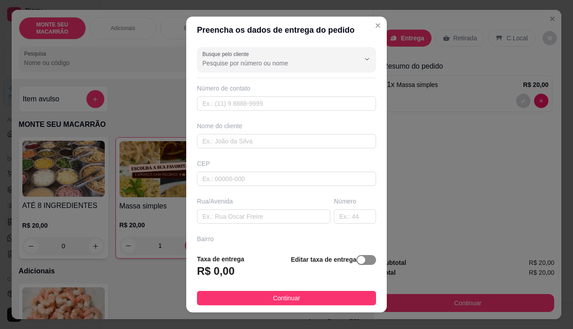
click at [357, 259] on span "button" at bounding box center [366, 260] width 20 height 10
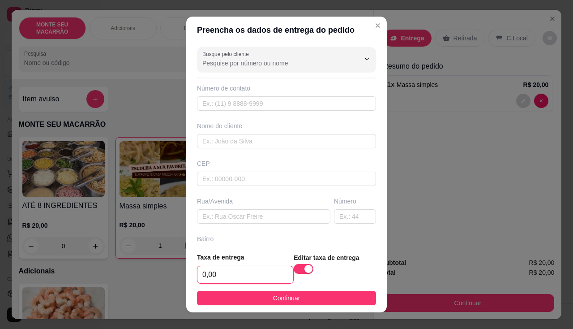
click at [252, 281] on input "0,00" at bounding box center [245, 274] width 96 height 17
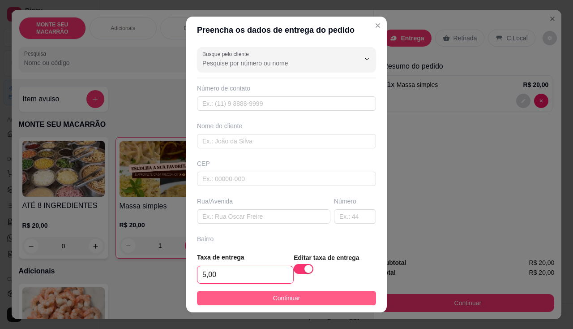
type input "5,00"
click at [258, 298] on button "Continuar" at bounding box center [286, 297] width 179 height 14
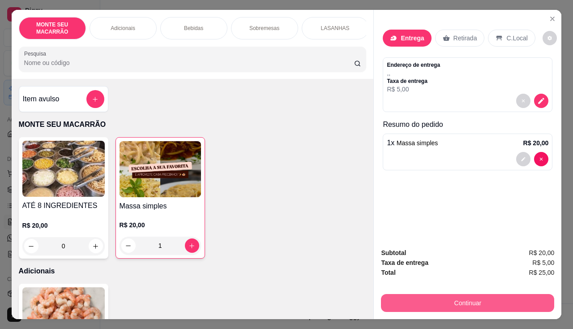
click at [460, 298] on button "Continuar" at bounding box center [467, 303] width 173 height 18
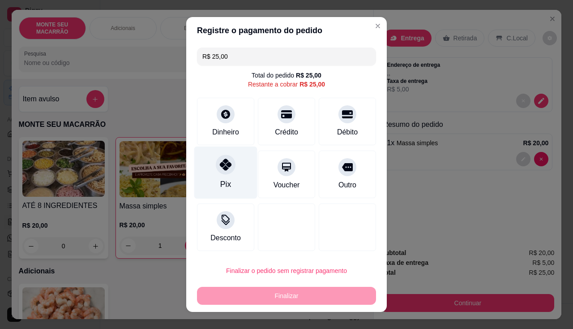
click at [220, 164] on icon at bounding box center [226, 164] width 12 height 12
type input "R$ 0,00"
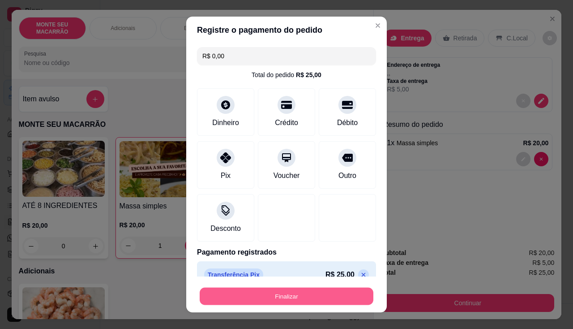
click at [290, 295] on button "Finalizar" at bounding box center [287, 295] width 174 height 17
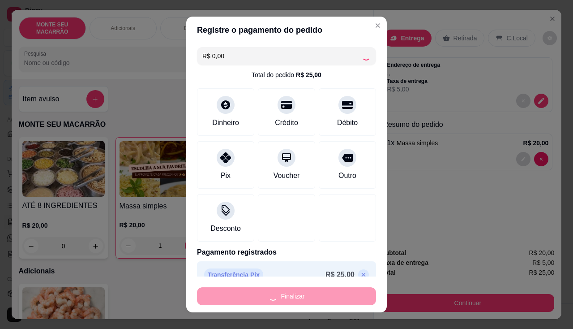
type input "0"
type input "-R$ 25,00"
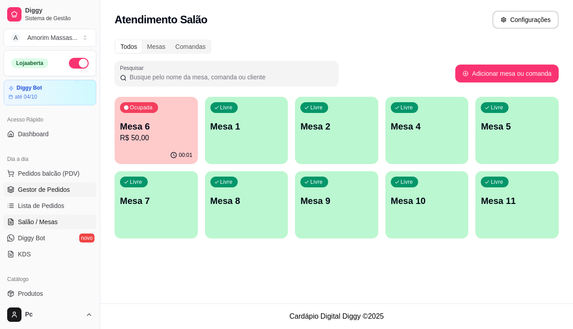
click at [42, 186] on span "Gestor de Pedidos" at bounding box center [44, 189] width 52 height 9
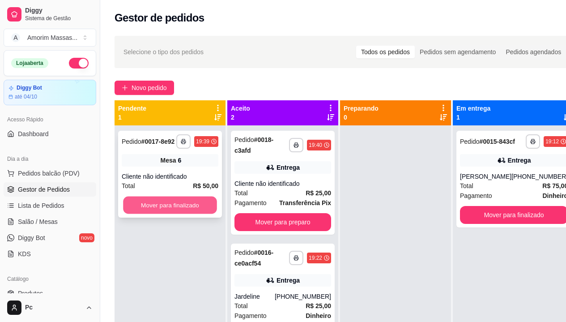
click at [172, 203] on button "Mover para finalizado" at bounding box center [170, 204] width 94 height 17
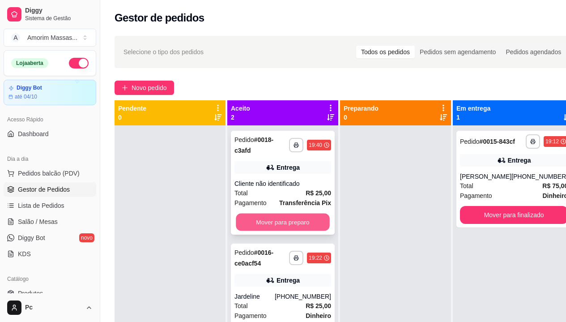
click at [253, 221] on button "Mover para preparo" at bounding box center [283, 222] width 94 height 17
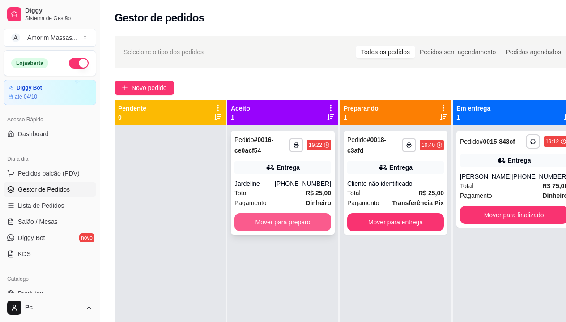
click at [255, 221] on button "Mover para preparo" at bounding box center [283, 222] width 97 height 18
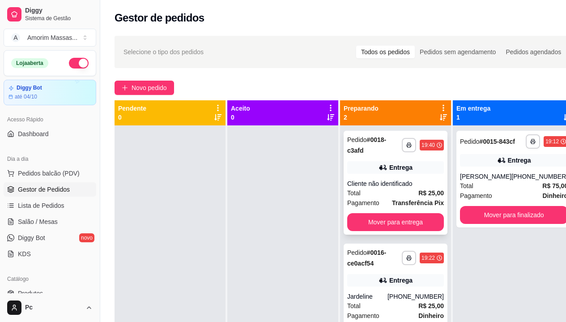
click at [381, 166] on icon at bounding box center [383, 167] width 9 height 9
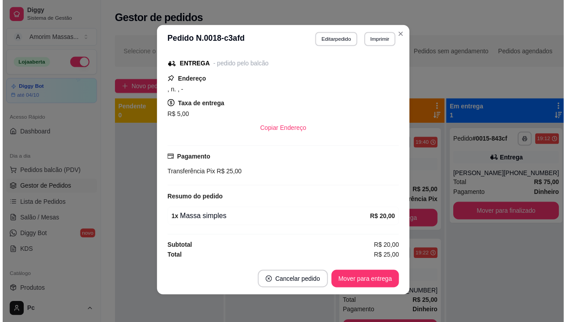
scroll to position [2, 0]
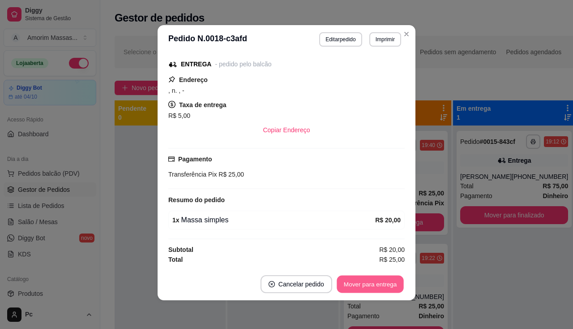
click at [349, 289] on button "Mover para entrega" at bounding box center [370, 283] width 67 height 17
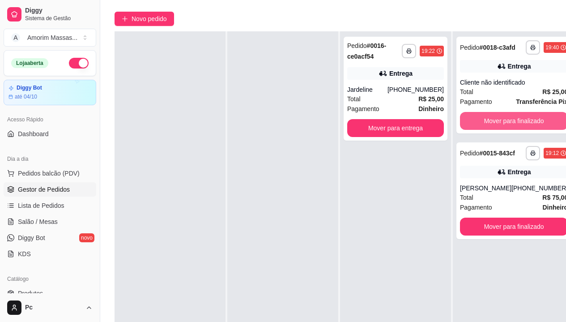
scroll to position [143, 0]
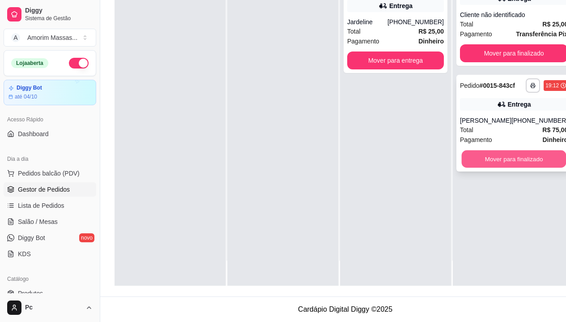
click at [462, 168] on button "Mover para finalizado" at bounding box center [514, 158] width 105 height 17
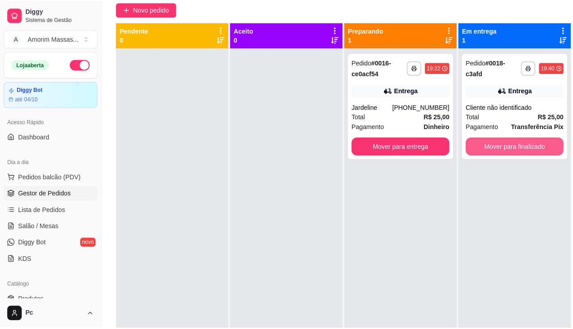
scroll to position [0, 0]
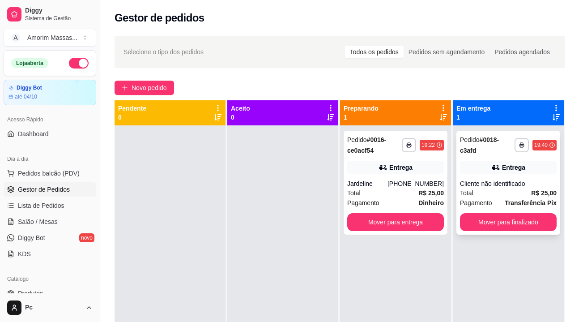
click at [462, 194] on div "Total R$ 25,00" at bounding box center [508, 193] width 97 height 10
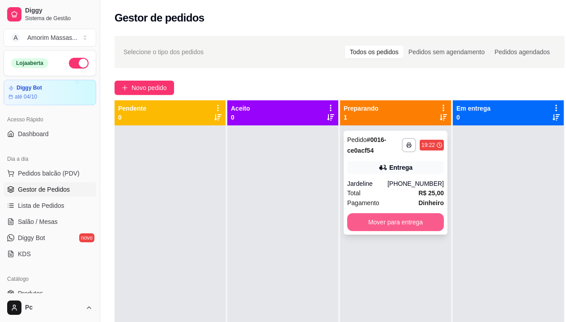
click at [386, 220] on button "Mover para entrega" at bounding box center [395, 222] width 97 height 18
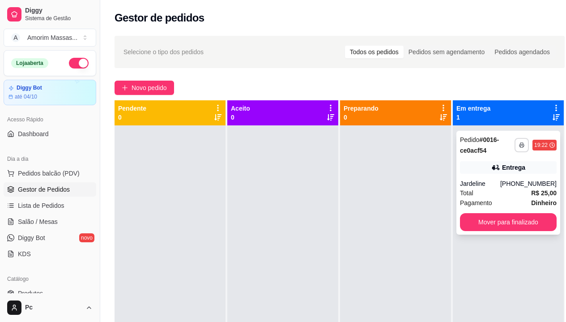
click at [462, 144] on icon "button" at bounding box center [521, 144] width 5 height 5
click at [462, 174] on button "IMPRESSORA" at bounding box center [498, 176] width 63 height 14
click at [462, 162] on div "Entrega" at bounding box center [508, 167] width 97 height 13
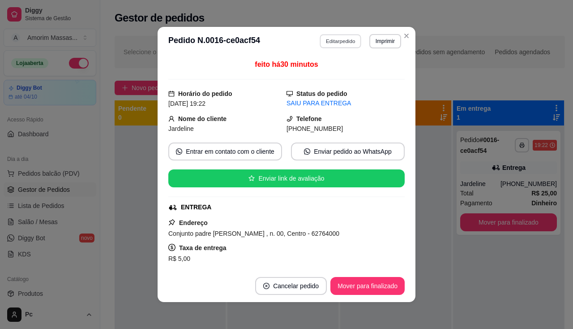
click at [337, 39] on button "Editar pedido" at bounding box center [341, 41] width 42 height 14
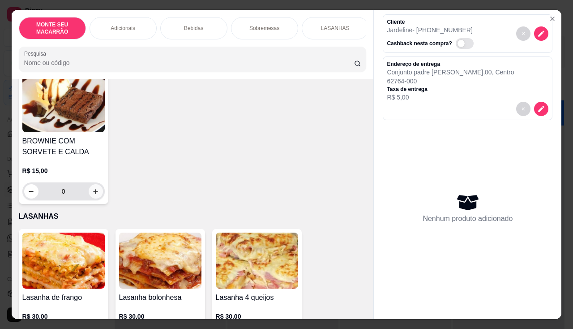
scroll to position [545, 0]
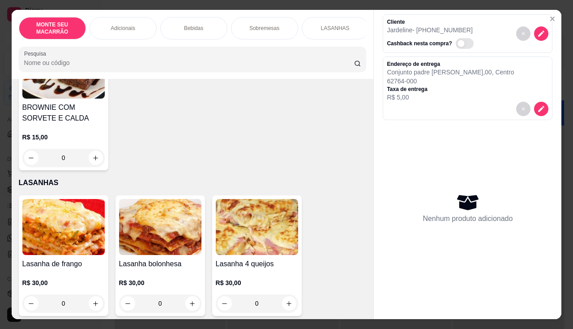
click at [65, 230] on img at bounding box center [63, 227] width 82 height 56
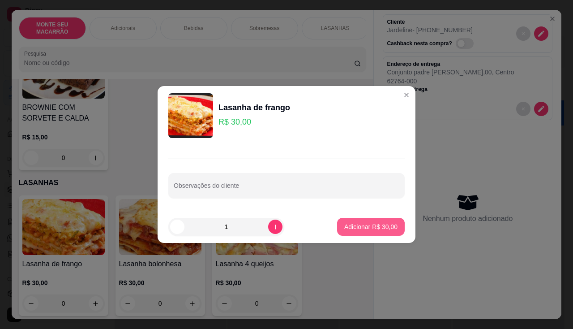
click at [371, 228] on p "Adicionar R$ 30,00" at bounding box center [370, 226] width 53 height 9
type input "1"
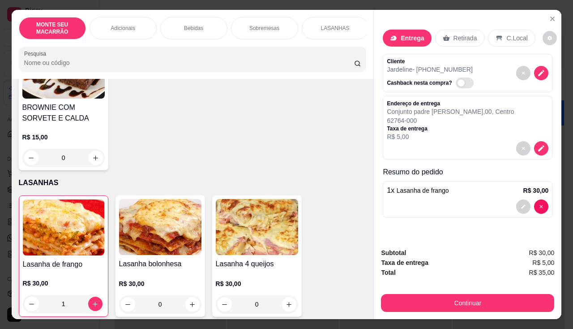
scroll to position [0, 0]
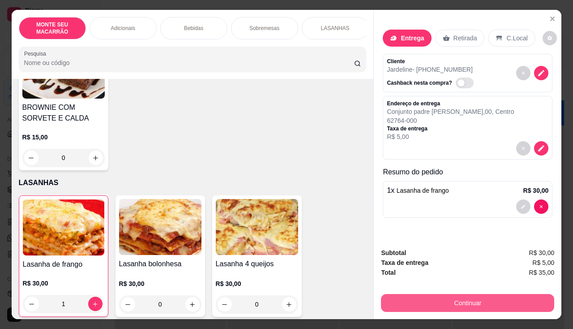
click at [462, 294] on button "Continuar" at bounding box center [467, 303] width 173 height 18
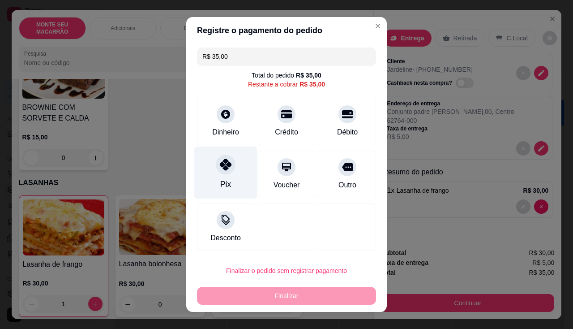
click at [220, 168] on icon at bounding box center [226, 164] width 12 height 12
type input "R$ 0,00"
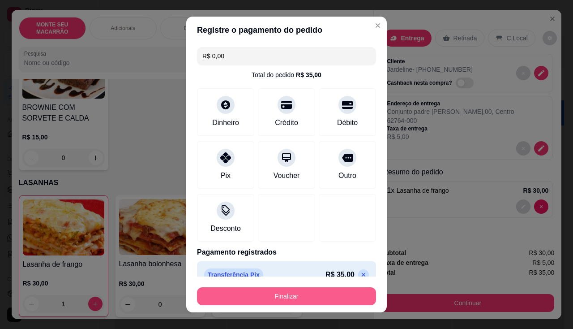
click at [320, 295] on button "Finalizar" at bounding box center [286, 296] width 179 height 18
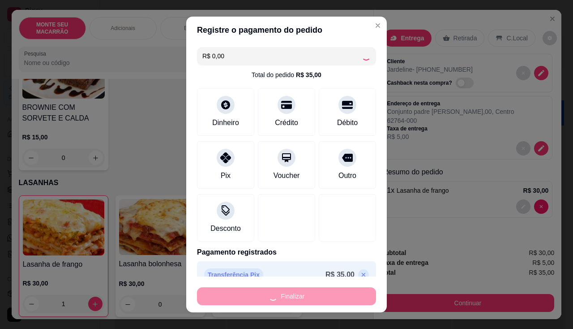
type input "0"
type input "-R$ 35,00"
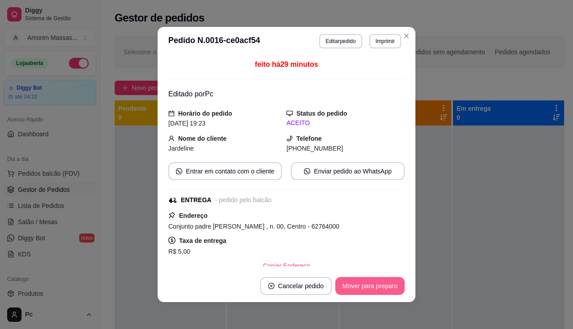
click at [362, 285] on button "Mover para preparo" at bounding box center [369, 286] width 69 height 18
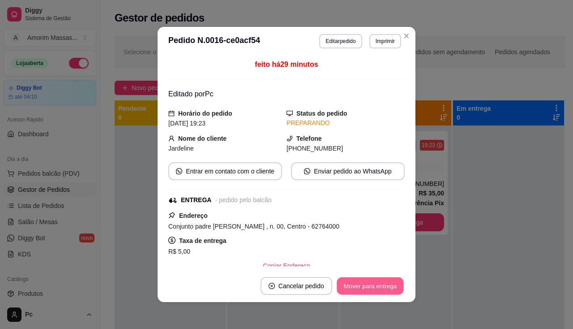
click at [362, 285] on button "Mover para entrega" at bounding box center [370, 285] width 67 height 17
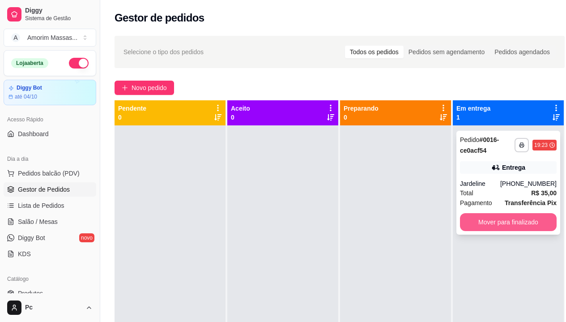
click at [462, 218] on button "Mover para finalizado" at bounding box center [508, 222] width 97 height 18
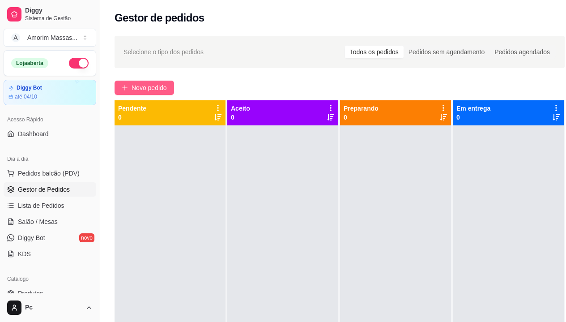
click at [159, 85] on span "Novo pedido" at bounding box center [149, 88] width 35 height 10
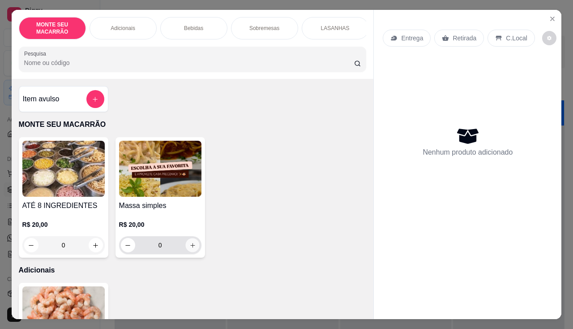
click at [189, 247] on icon "increase-product-quantity" at bounding box center [192, 245] width 7 height 7
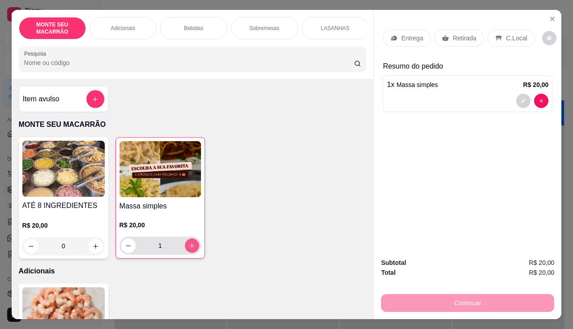
click at [188, 247] on icon "increase-product-quantity" at bounding box center [191, 245] width 7 height 7
type input "3"
click at [462, 12] on button "Close" at bounding box center [552, 19] width 14 height 14
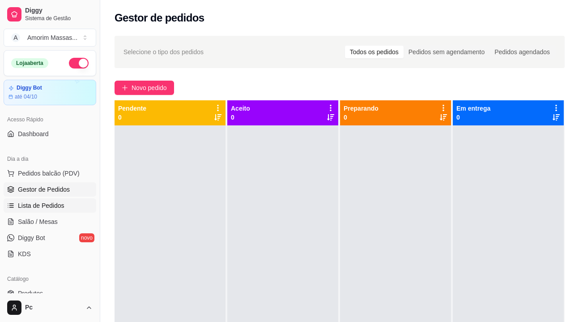
click at [51, 205] on span "Lista de Pedidos" at bounding box center [41, 205] width 47 height 9
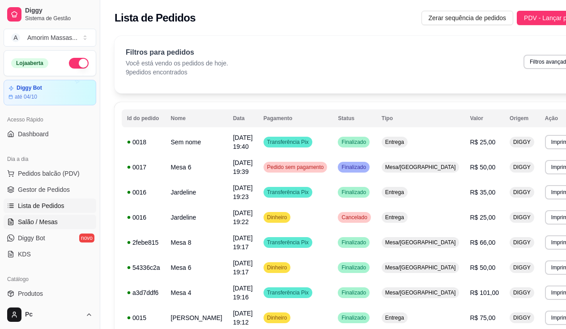
click at [40, 223] on span "Salão / Mesas" at bounding box center [38, 221] width 40 height 9
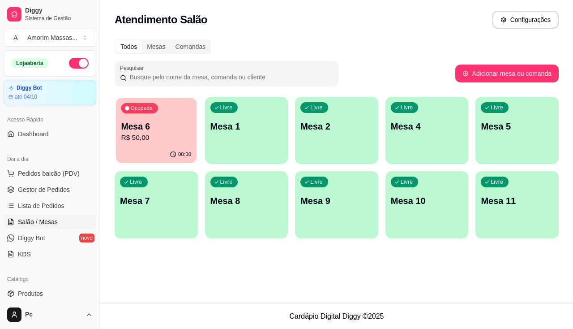
click at [167, 128] on p "Mesa 6" at bounding box center [156, 126] width 70 height 12
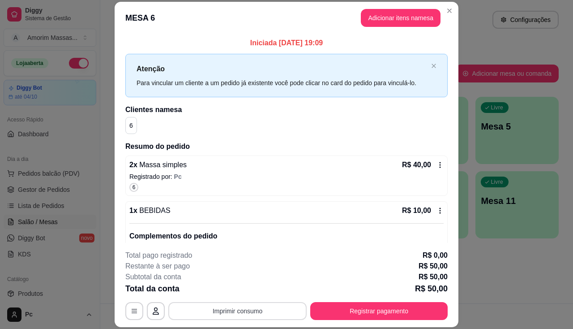
click at [273, 298] on button "Imprimir consumo" at bounding box center [237, 311] width 138 height 18
click at [227, 295] on button "IMPRESSORA" at bounding box center [237, 290] width 65 height 14
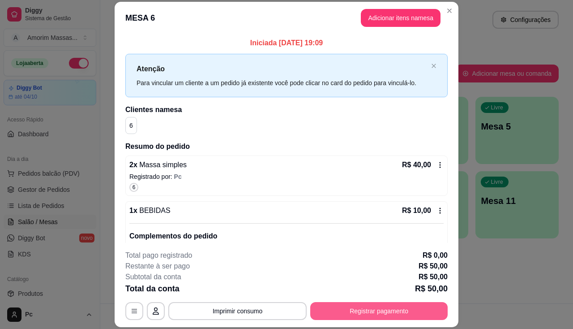
click at [360, 298] on button "Registrar pagamento" at bounding box center [378, 311] width 137 height 18
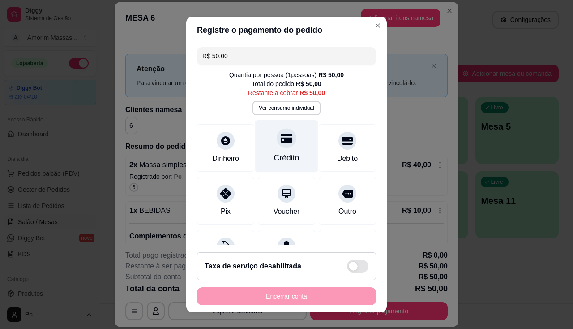
click at [286, 143] on div "Crédito" at bounding box center [286, 146] width 63 height 52
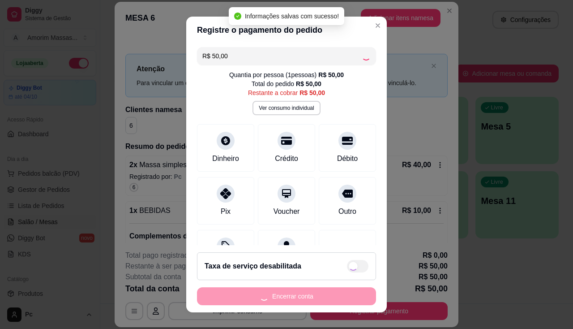
type input "R$ 0,00"
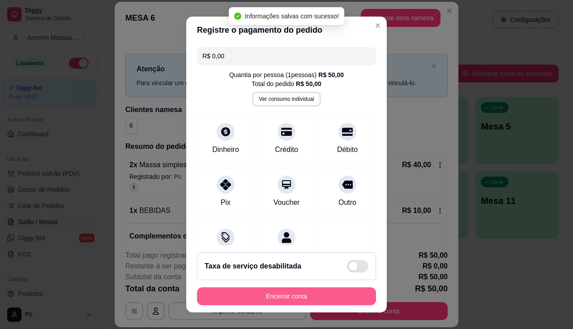
click at [285, 294] on button "Encerrar conta" at bounding box center [286, 296] width 179 height 18
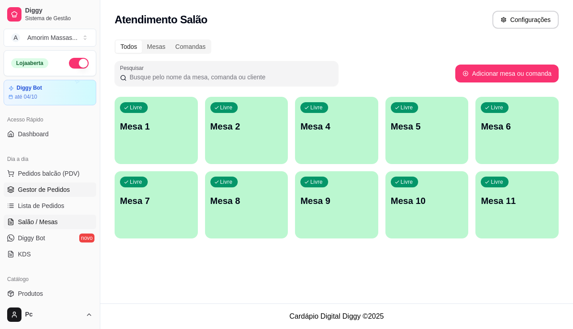
click at [30, 189] on span "Gestor de Pedidos" at bounding box center [44, 189] width 52 height 9
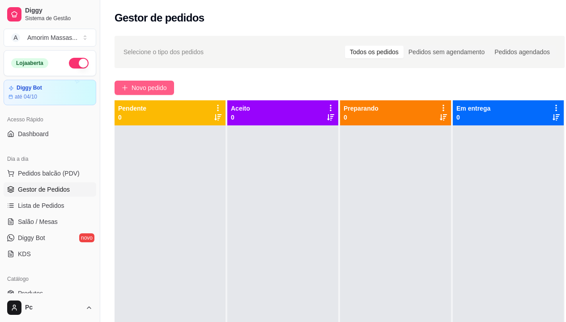
click at [154, 85] on span "Novo pedido" at bounding box center [149, 88] width 35 height 10
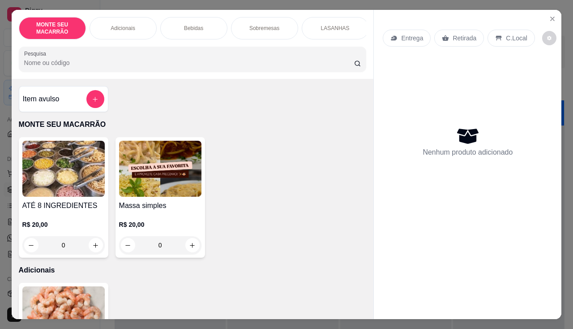
click at [168, 179] on img at bounding box center [160, 169] width 82 height 56
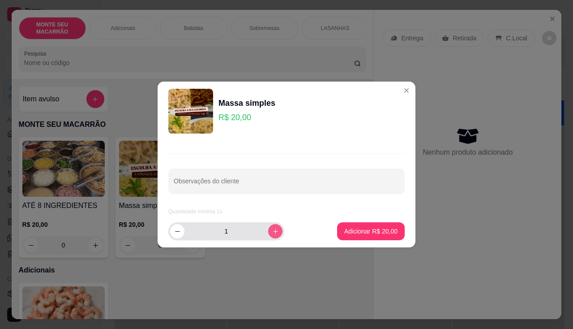
click at [268, 229] on button "increase-product-quantity" at bounding box center [275, 231] width 14 height 14
type input "3"
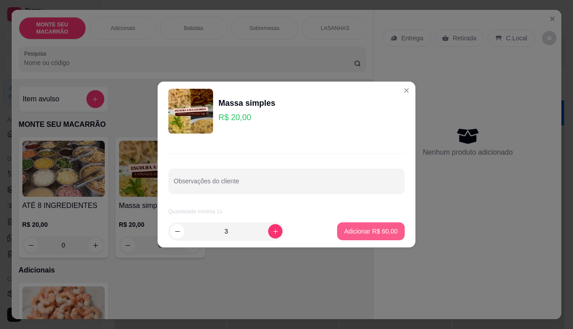
click at [348, 229] on p "Adicionar R$ 60,00" at bounding box center [370, 230] width 53 height 9
type input "3"
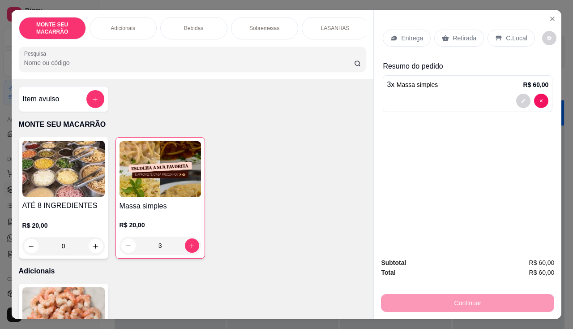
click at [401, 37] on p "Entrega" at bounding box center [412, 38] width 22 height 9
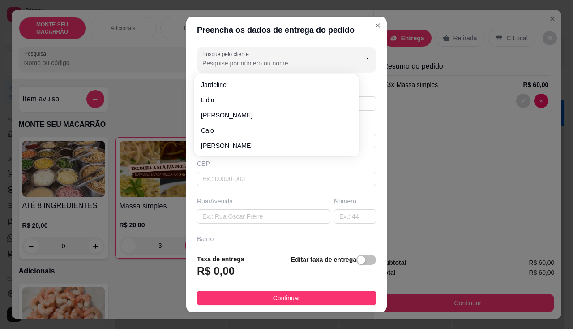
click at [278, 64] on input "Busque pelo cliente" at bounding box center [273, 63] width 143 height 9
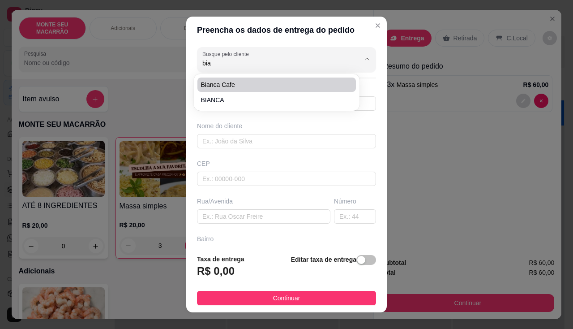
click at [241, 84] on span "Bianca cafe" at bounding box center [272, 84] width 142 height 9
type input "Bianca cafe"
type input "558592627556"
type input "Bianca cafe"
type input "62764-000"
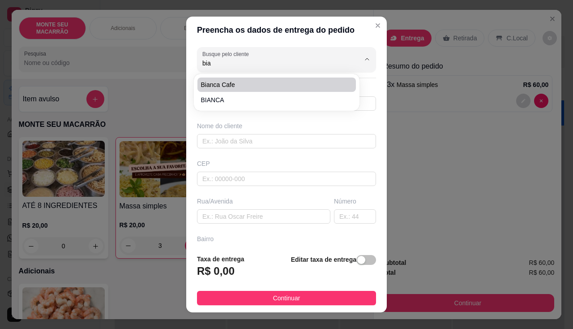
type input "Próximo a R. Padre [PERSON_NAME], 4 - [GEOGRAPHIC_DATA], CE, 62764-000"
type input "04"
type input "Centro"
type input "Mulungu"
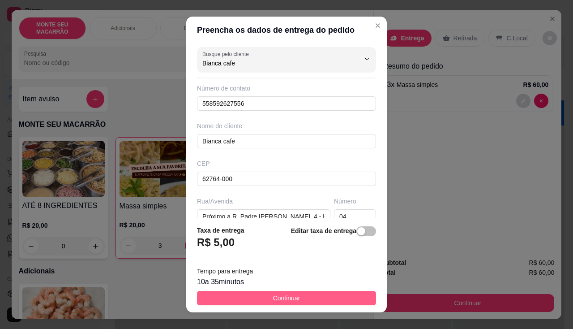
type input "Bianca cafe"
click at [279, 290] on button "Continuar" at bounding box center [286, 297] width 179 height 14
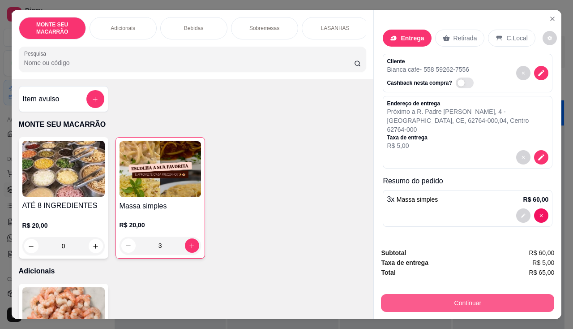
click at [423, 298] on button "Continuar" at bounding box center [467, 303] width 173 height 18
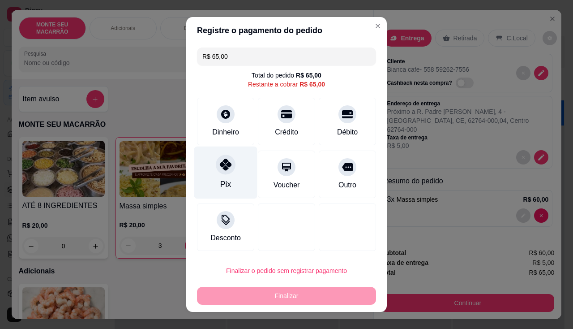
click at [220, 170] on icon at bounding box center [226, 164] width 12 height 12
type input "R$ 0,00"
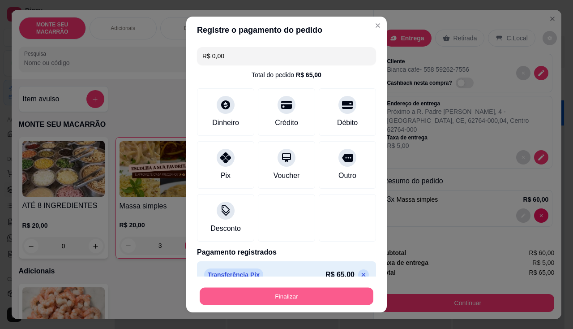
click at [268, 289] on button "Finalizar" at bounding box center [287, 295] width 174 height 17
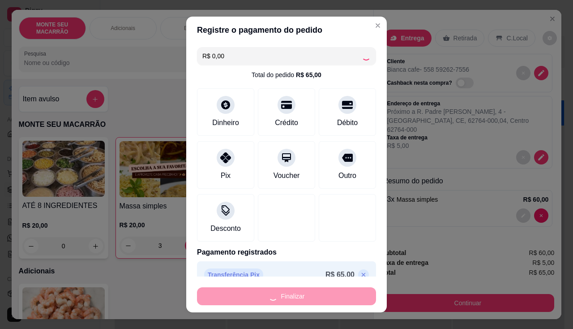
type input "0"
type input "-R$ 65,00"
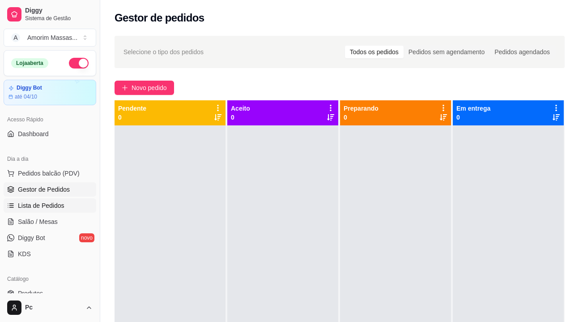
click at [57, 205] on span "Lista de Pedidos" at bounding box center [41, 205] width 47 height 9
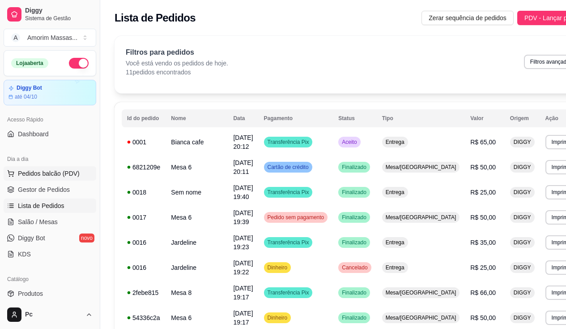
click at [37, 171] on span "Pedidos balcão (PDV)" at bounding box center [49, 173] width 62 height 9
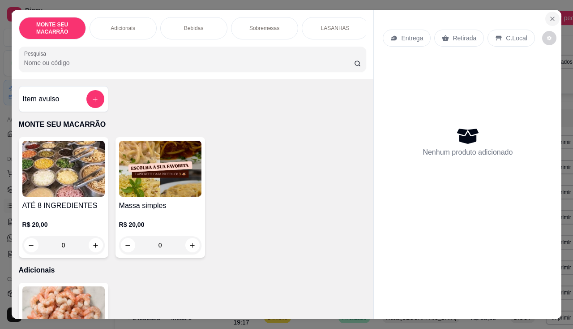
click at [462, 17] on icon "Close" at bounding box center [553, 19] width 4 height 4
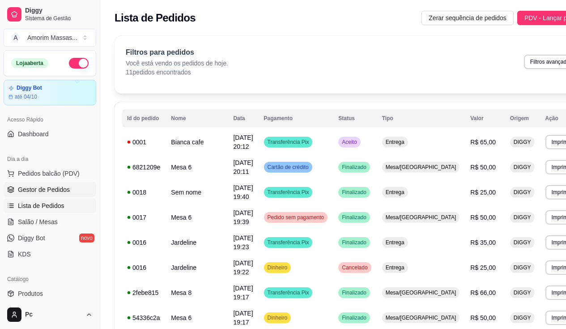
click at [39, 183] on link "Gestor de Pedidos" at bounding box center [50, 189] width 93 height 14
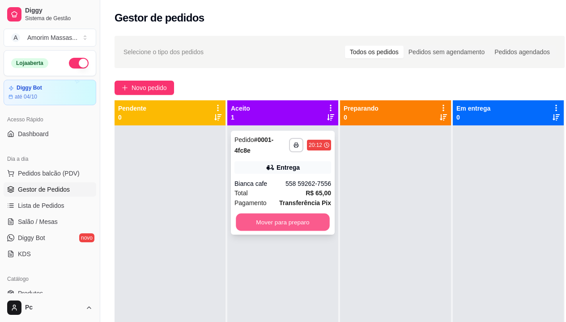
click at [268, 228] on button "Mover para preparo" at bounding box center [283, 222] width 94 height 17
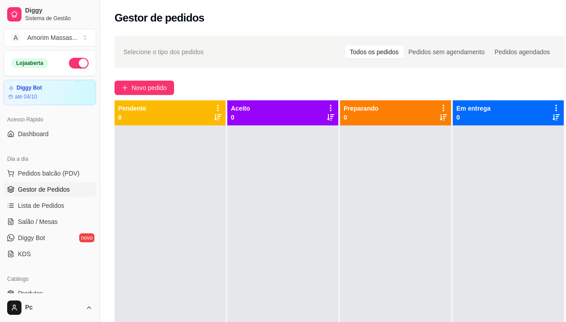
click at [462, 161] on div at bounding box center [508, 286] width 111 height 322
click at [143, 81] on button "Novo pedido" at bounding box center [145, 88] width 60 height 14
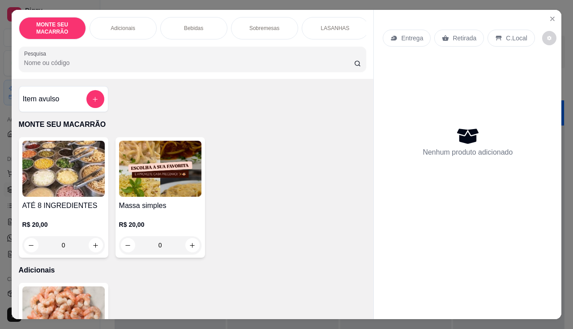
click at [157, 175] on img at bounding box center [160, 169] width 82 height 56
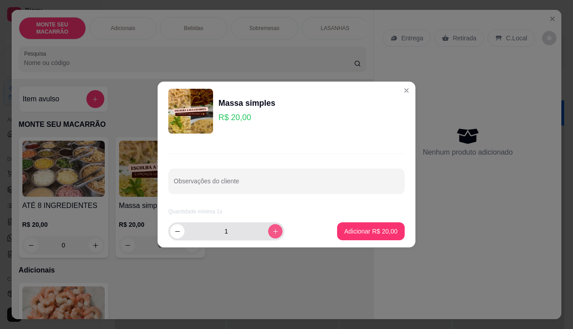
click at [273, 231] on icon "increase-product-quantity" at bounding box center [275, 231] width 5 height 5
type input "2"
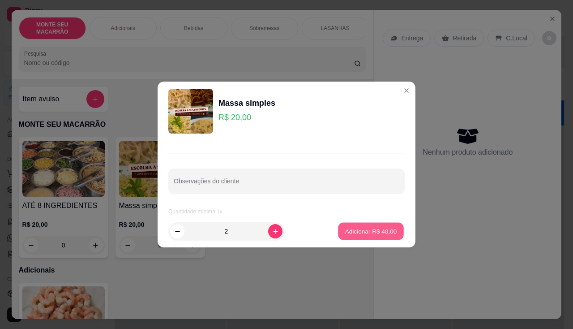
click at [371, 232] on p "Adicionar R$ 40,00" at bounding box center [371, 230] width 52 height 9
type input "2"
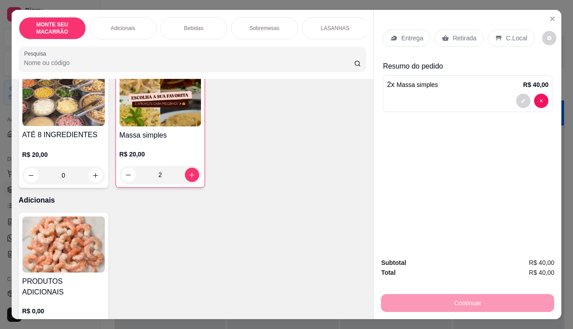
scroll to position [134, 0]
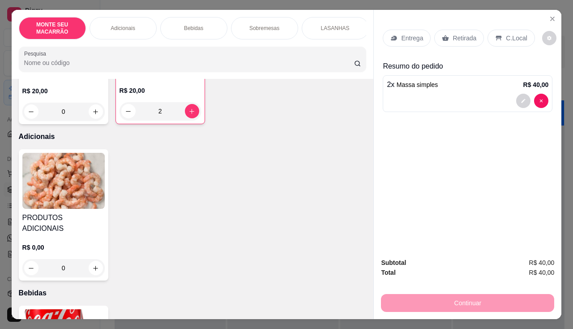
click at [38, 193] on img at bounding box center [63, 181] width 82 height 56
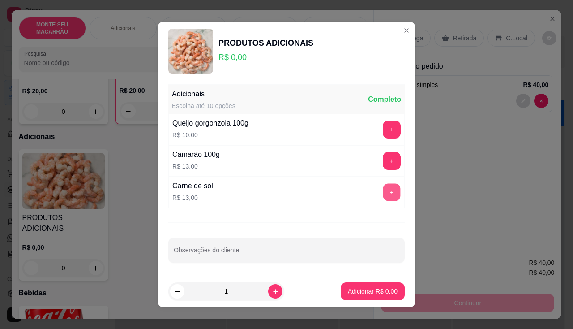
click at [383, 195] on button "+" at bounding box center [391, 192] width 17 height 17
click at [351, 290] on p "Adicionar R$ 26,00" at bounding box center [370, 290] width 53 height 9
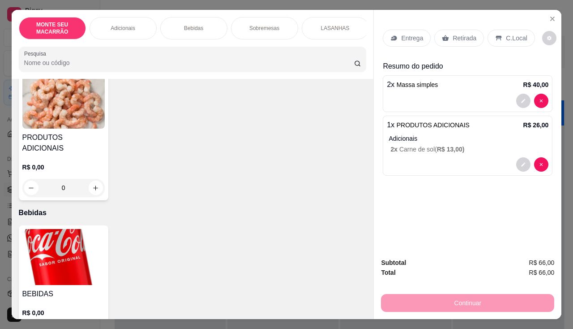
scroll to position [269, 0]
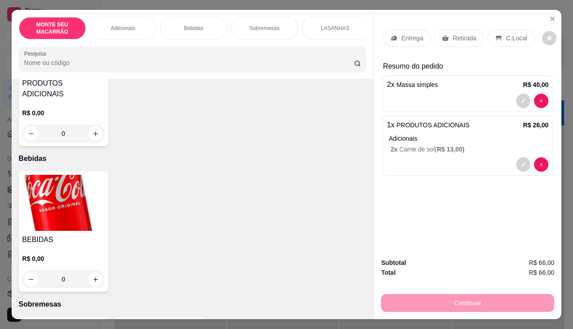
click at [47, 190] on img at bounding box center [63, 203] width 82 height 56
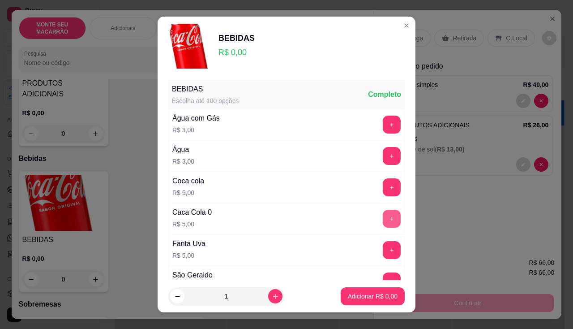
click at [383, 216] on button "+" at bounding box center [392, 218] width 18 height 18
click at [345, 294] on p "Adicionar R$ 10,00" at bounding box center [371, 296] width 52 height 9
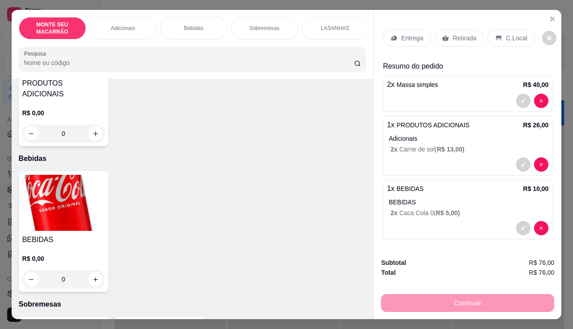
scroll to position [1, 0]
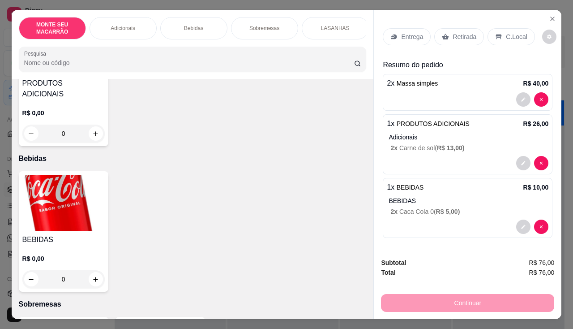
click at [401, 34] on p "Entrega" at bounding box center [412, 36] width 22 height 9
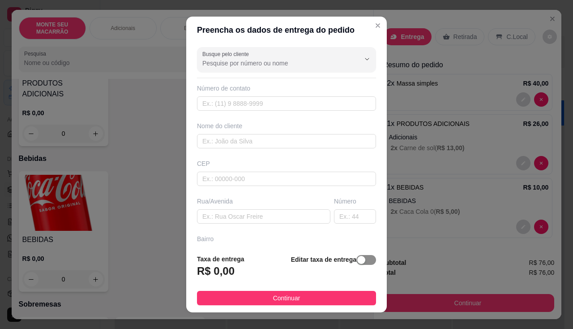
click at [364, 259] on span "button" at bounding box center [366, 260] width 20 height 10
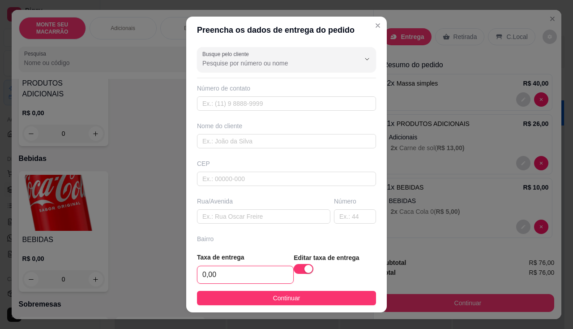
click at [231, 274] on input "0,00" at bounding box center [245, 274] width 96 height 17
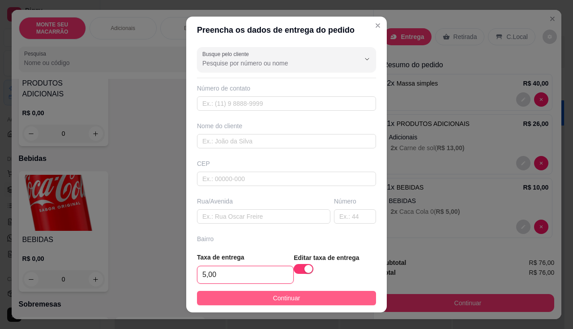
type input "5,00"
click at [247, 292] on button "Continuar" at bounding box center [286, 297] width 179 height 14
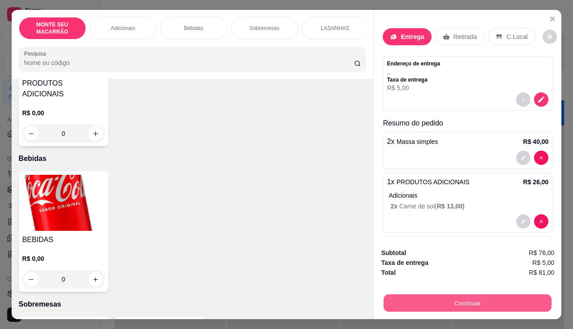
click at [460, 296] on button "Continuar" at bounding box center [468, 302] width 168 height 17
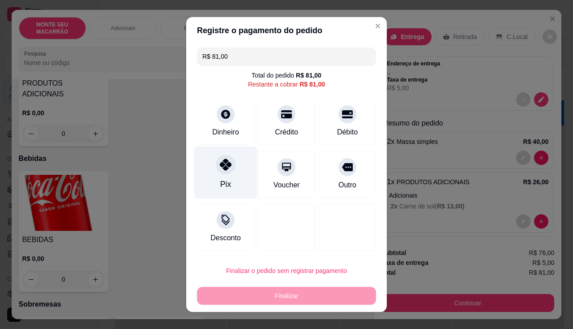
click at [221, 172] on div at bounding box center [226, 164] width 20 height 20
type input "R$ 0,00"
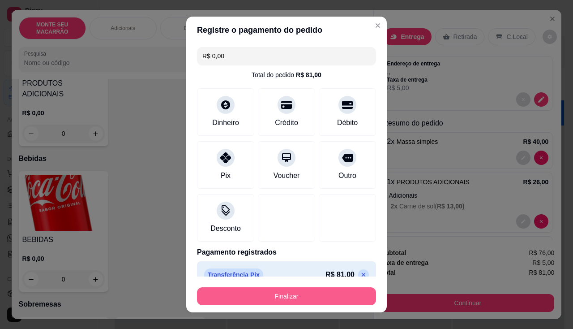
click at [273, 295] on button "Finalizar" at bounding box center [286, 296] width 179 height 18
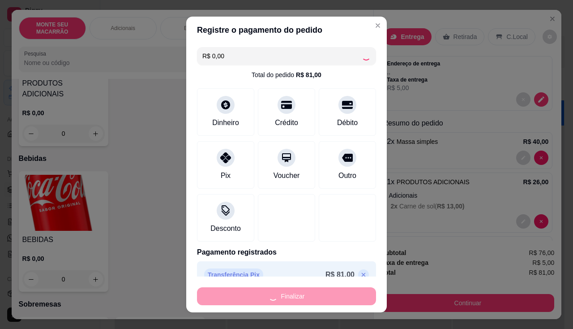
type input "0"
type input "-R$ 81,00"
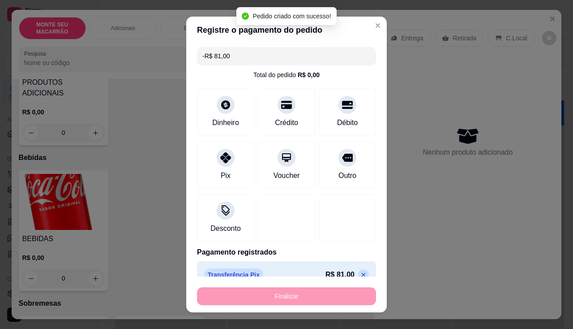
scroll to position [268, 0]
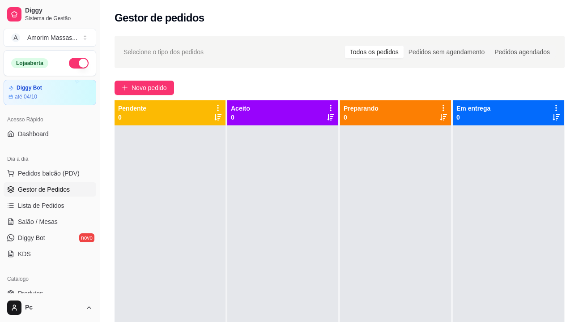
drag, startPoint x: 162, startPoint y: 199, endPoint x: 224, endPoint y: 41, distance: 169.5
click at [224, 41] on div "Selecione o tipo dos pedidos Todos os pedidos Pedidos sem agendamento Pedidos a…" at bounding box center [340, 52] width 450 height 32
click at [150, 86] on span "Novo pedido" at bounding box center [149, 88] width 35 height 10
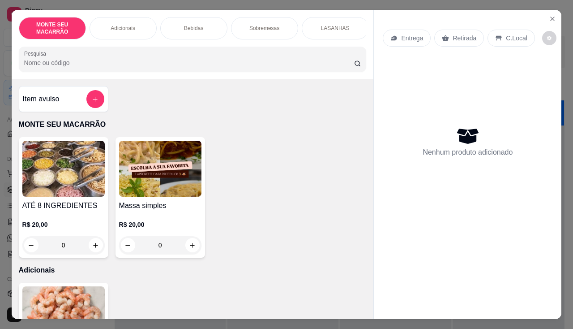
click at [155, 188] on img at bounding box center [160, 169] width 82 height 56
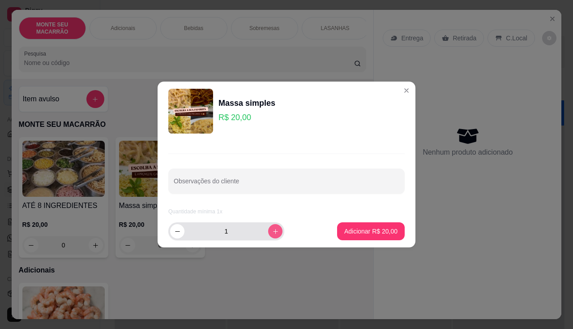
click at [268, 230] on button "increase-product-quantity" at bounding box center [275, 231] width 14 height 14
type input "2"
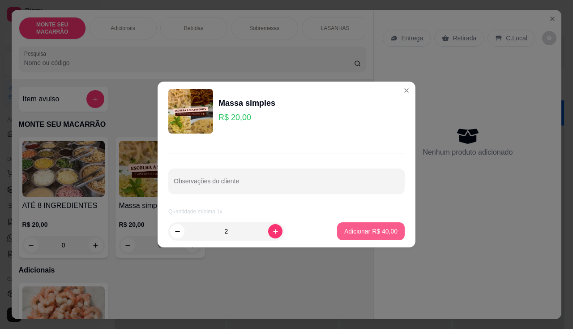
click at [337, 228] on button "Adicionar R$ 40,00" at bounding box center [371, 231] width 68 height 18
type input "2"
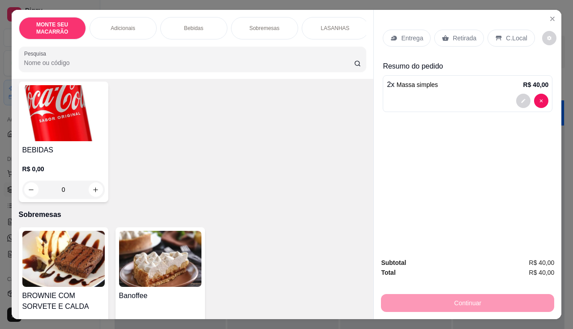
scroll to position [448, 0]
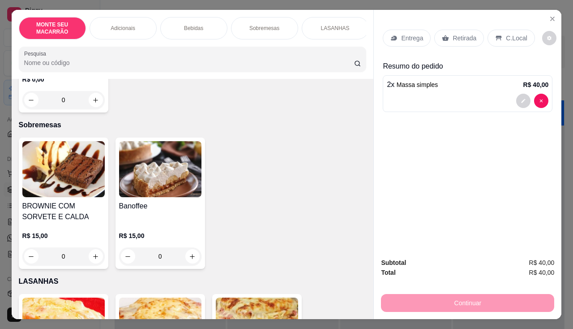
click at [147, 169] on img at bounding box center [160, 169] width 82 height 56
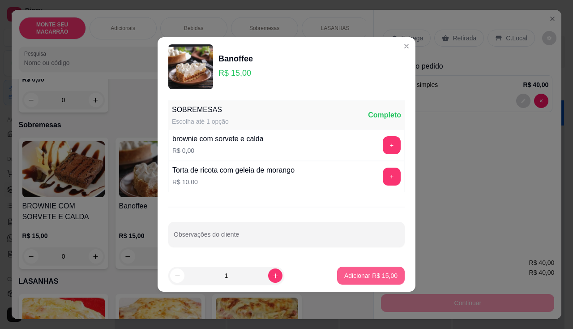
click at [380, 278] on p "Adicionar R$ 15,00" at bounding box center [370, 275] width 53 height 9
type input "1"
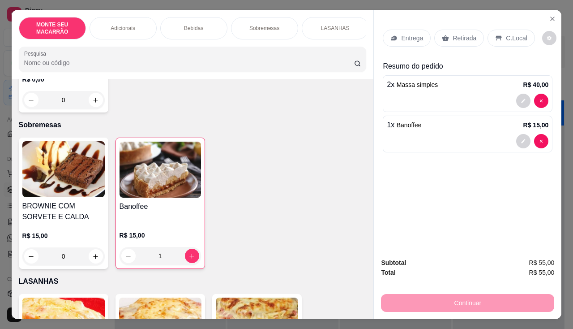
click at [453, 38] on p "Retirada" at bounding box center [465, 38] width 24 height 9
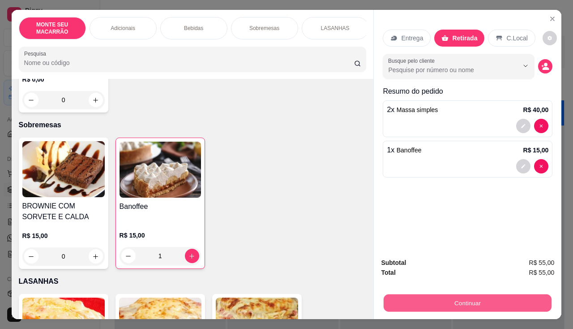
click at [462, 298] on button "Continuar" at bounding box center [468, 302] width 168 height 17
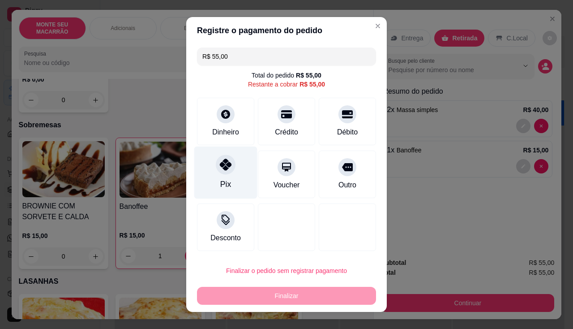
click at [228, 163] on div at bounding box center [226, 164] width 20 height 20
type input "R$ 0,00"
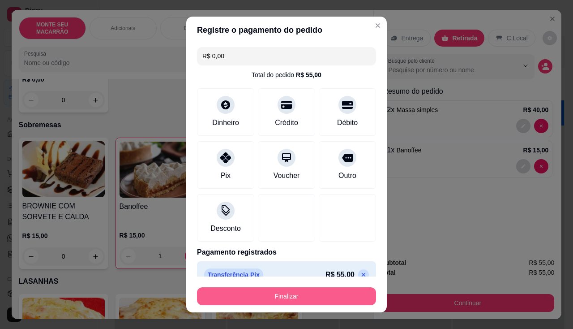
click at [319, 291] on button "Finalizar" at bounding box center [286, 296] width 179 height 18
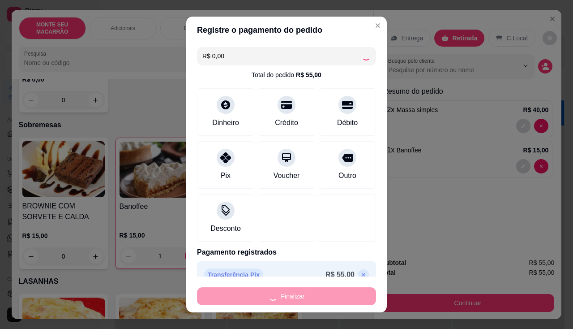
type input "0"
type input "-R$ 55,00"
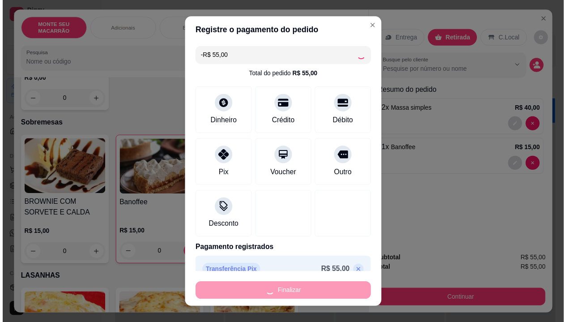
scroll to position [447, 0]
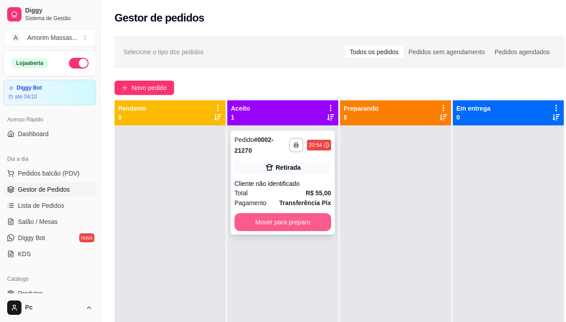
click at [299, 219] on button "Mover para preparo" at bounding box center [283, 222] width 97 height 18
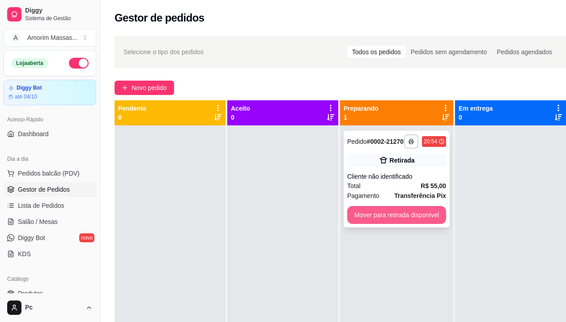
click at [384, 218] on button "Mover para retirada disponível" at bounding box center [396, 215] width 99 height 18
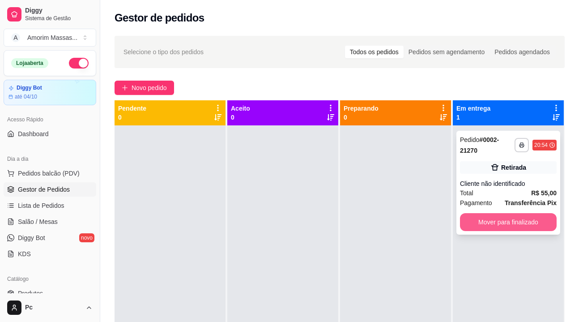
click at [462, 219] on button "Mover para finalizado" at bounding box center [508, 222] width 97 height 18
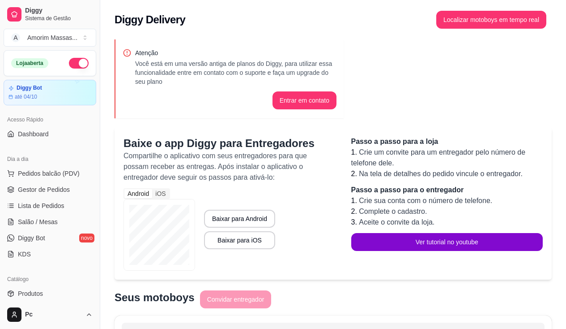
scroll to position [269, 0]
